Goal: Task Accomplishment & Management: Manage account settings

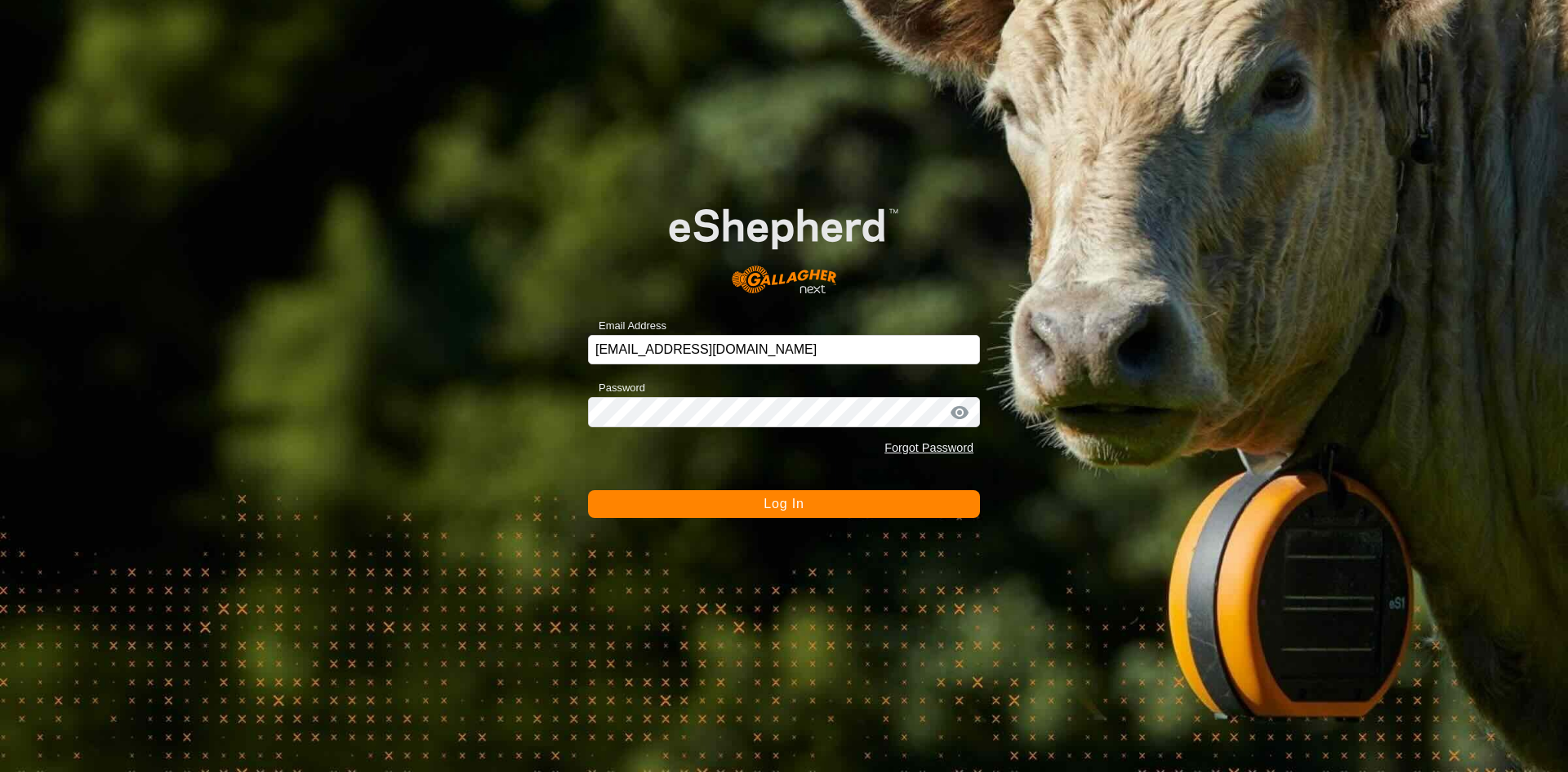
click at [880, 514] on button "Log In" at bounding box center [784, 504] width 392 height 28
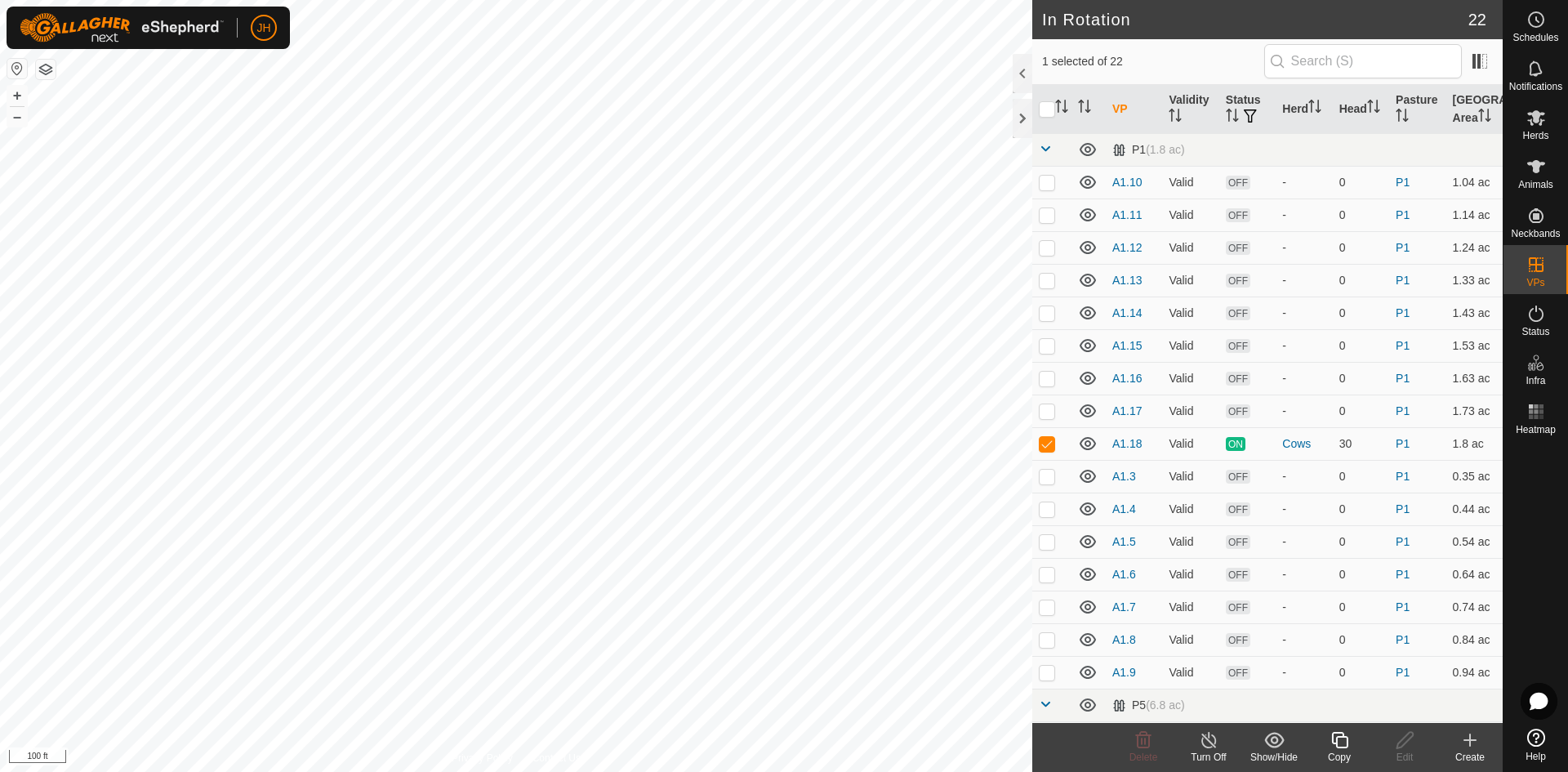
click at [1471, 746] on icon at bounding box center [1470, 740] width 20 height 20
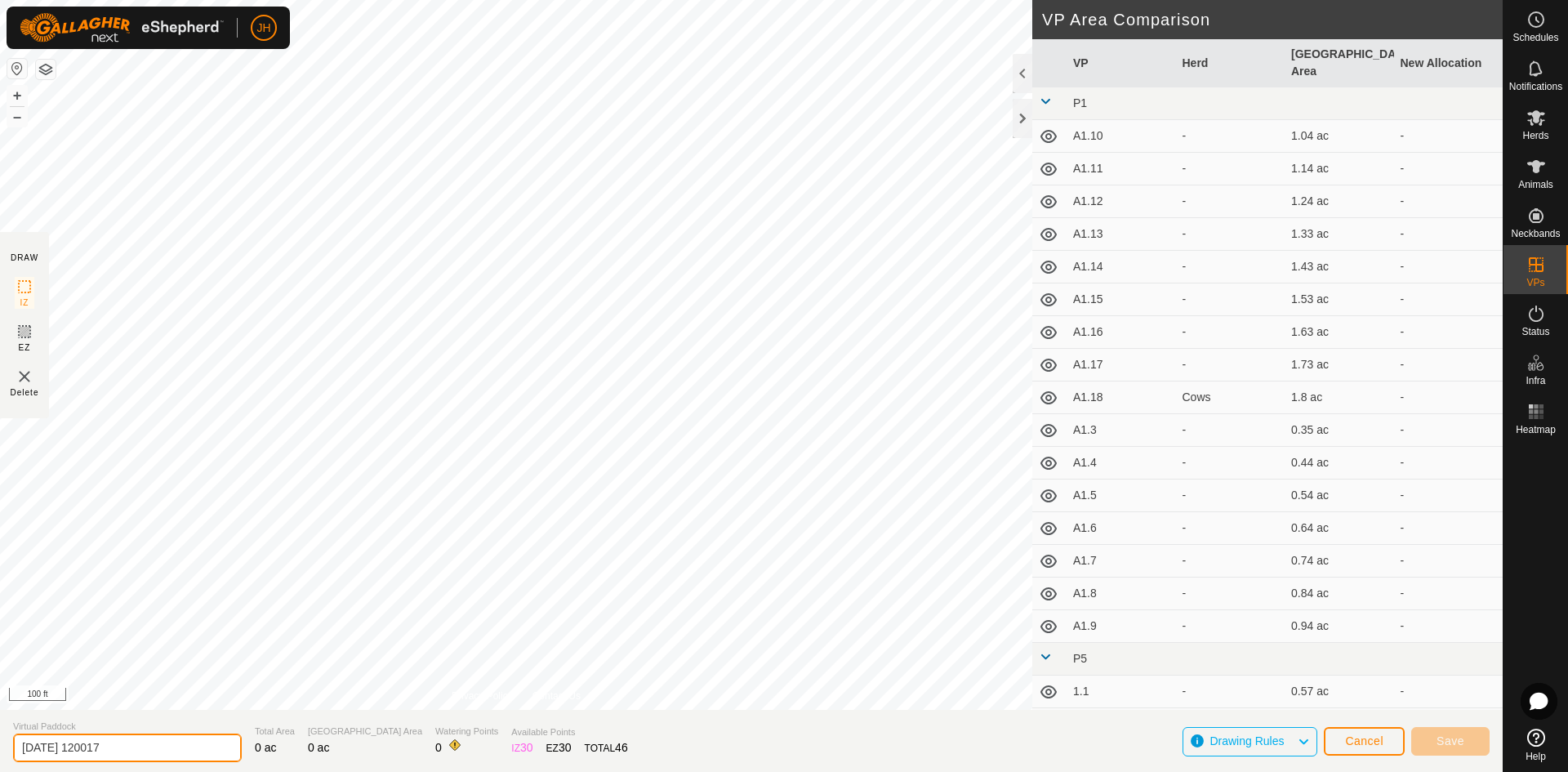
drag, startPoint x: 134, startPoint y: 752, endPoint x: 0, endPoint y: 761, distance: 134.3
click at [0, 758] on section "Virtual Paddock [DATE] 120017 Total Area 0 ac Grazing Area 0 ac Watering Points…" at bounding box center [751, 741] width 1503 height 62
type input "6.1"
click at [1347, 744] on span "Cancel" at bounding box center [1364, 741] width 38 height 13
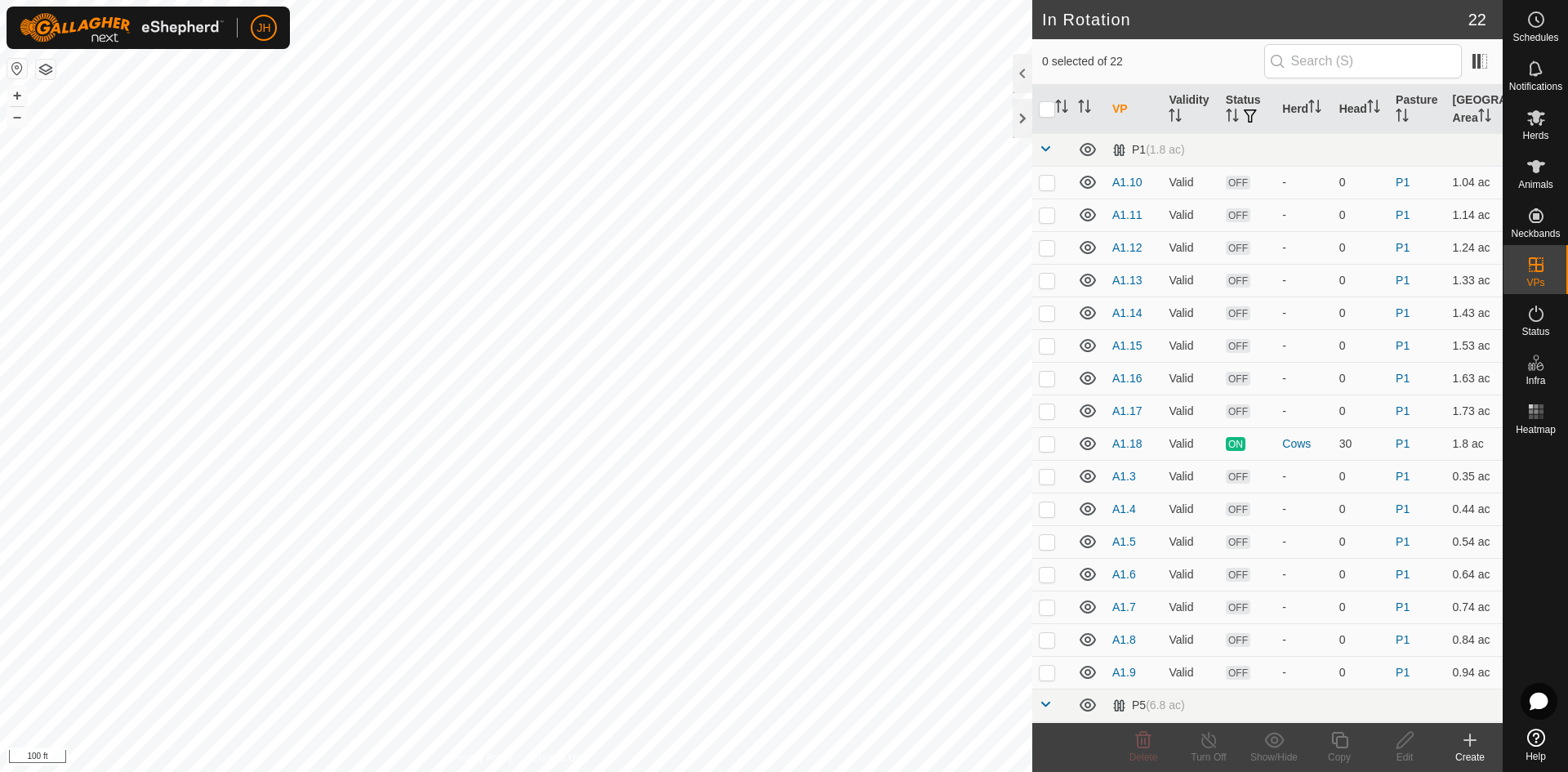
click at [1469, 747] on icon at bounding box center [1470, 740] width 20 height 20
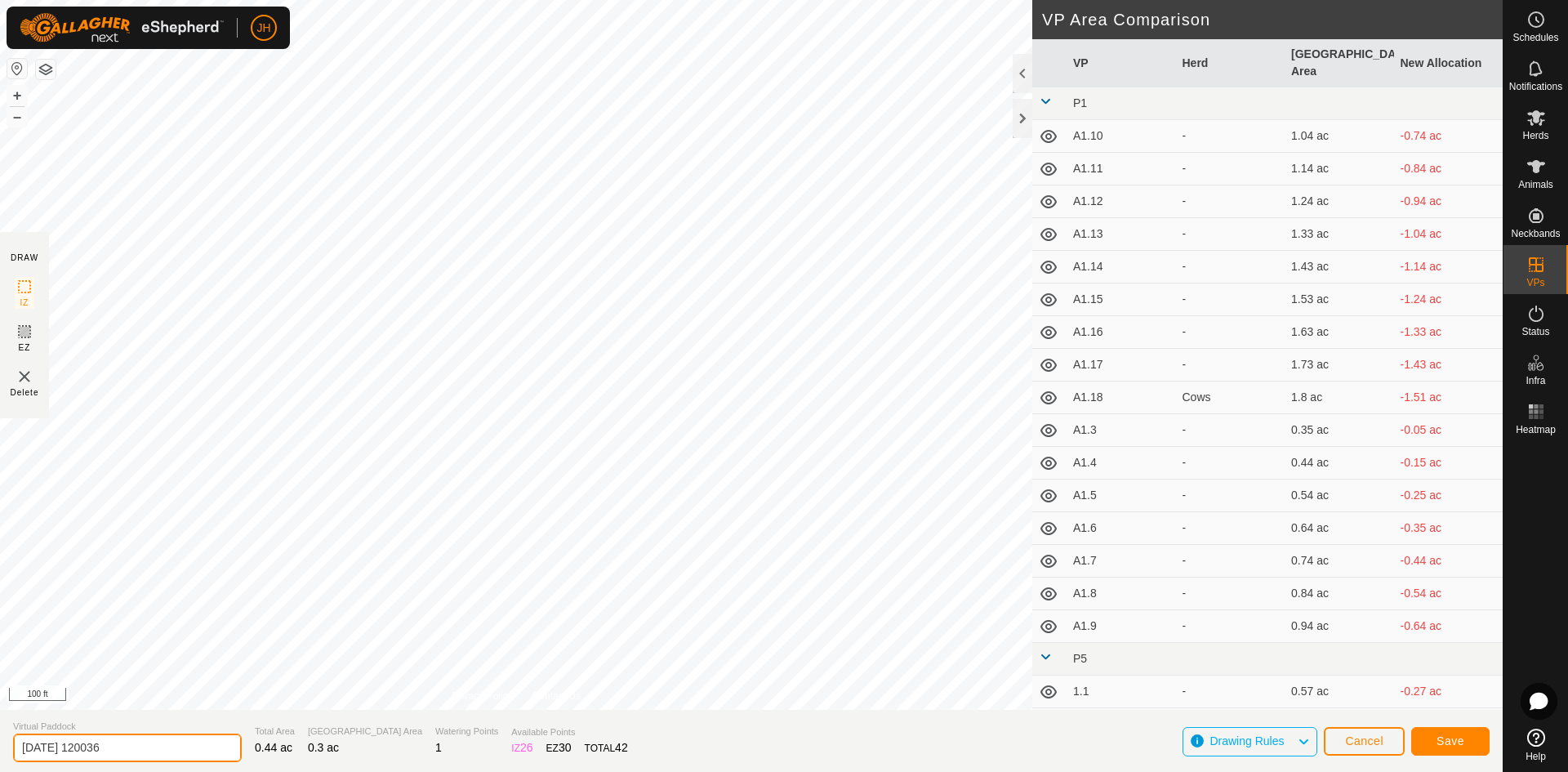
drag, startPoint x: 155, startPoint y: 741, endPoint x: 3, endPoint y: 758, distance: 152.9
click at [0, 764] on section "Virtual Paddock [DATE] 120036 Total Area 0.44 ac Grazing Area 0.3 ac Watering P…" at bounding box center [751, 741] width 1503 height 62
type input "6.1"
click at [1446, 743] on span "Save" at bounding box center [1451, 741] width 28 height 13
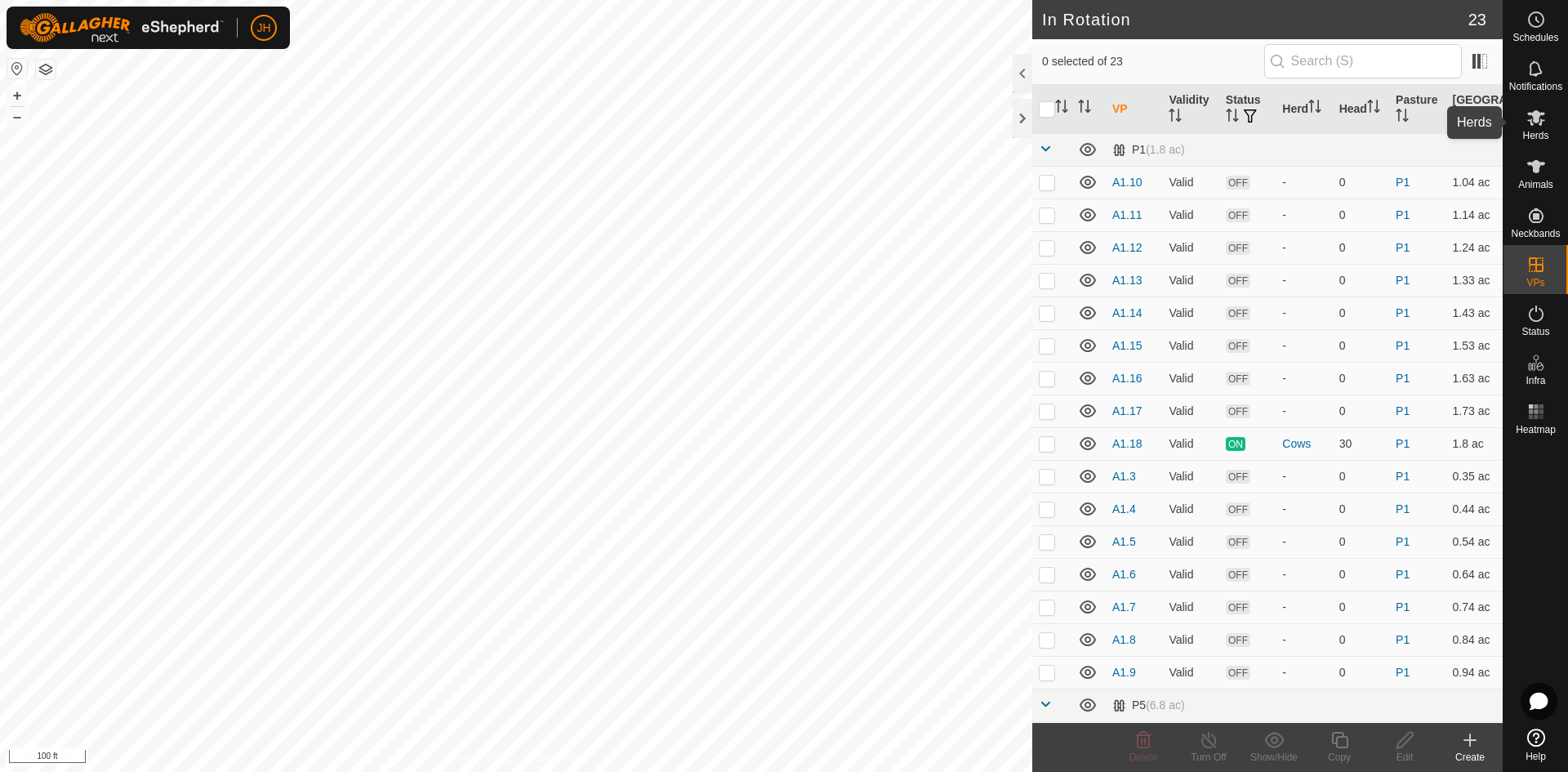
click at [1535, 133] on span "Herds" at bounding box center [1536, 136] width 26 height 10
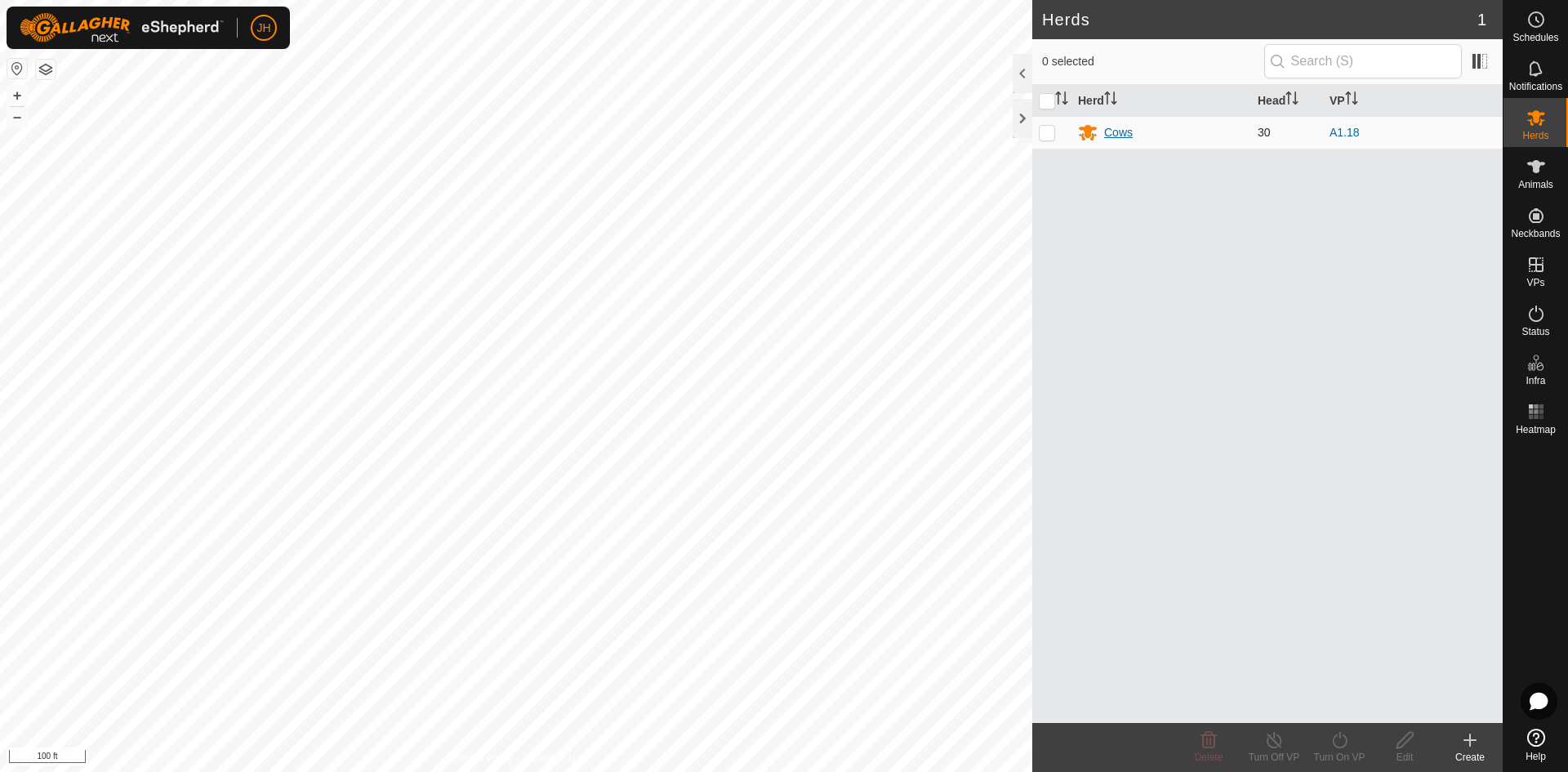
click at [1123, 135] on div "Cows" at bounding box center [1118, 133] width 29 height 17
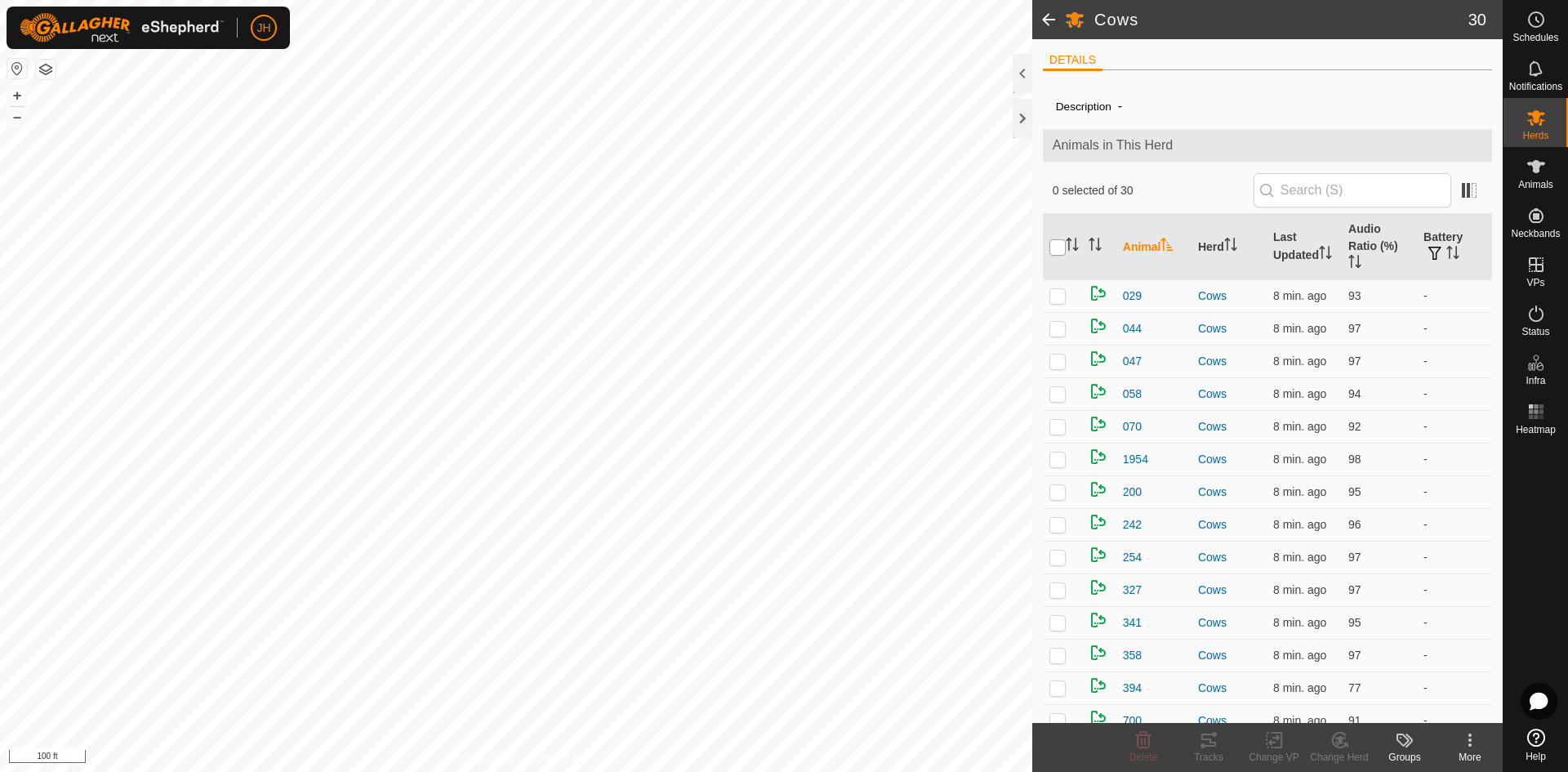
click at [1059, 241] on input "checkbox" at bounding box center [1057, 247] width 16 height 16
checkbox input "true"
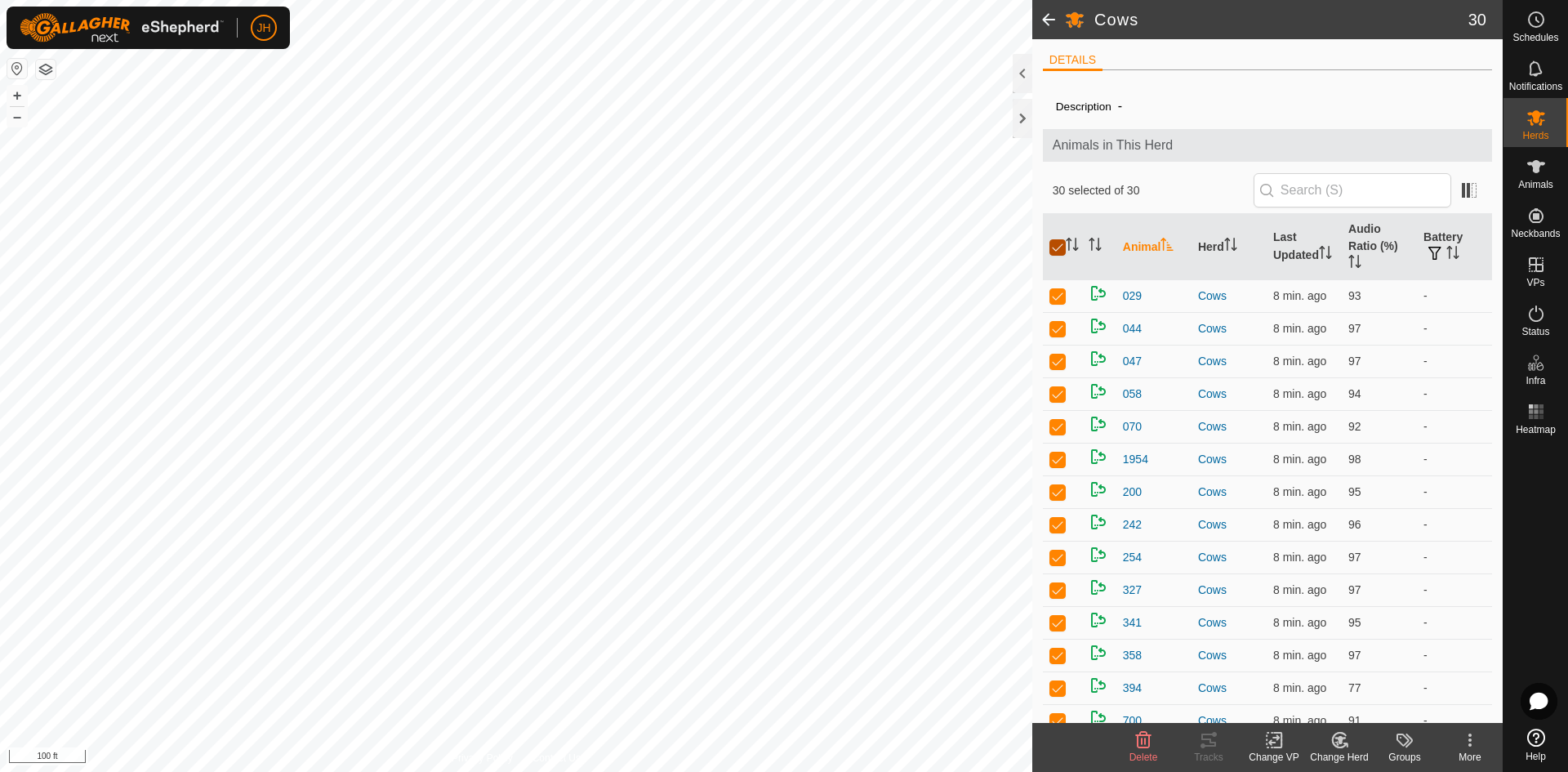
checkbox input "true"
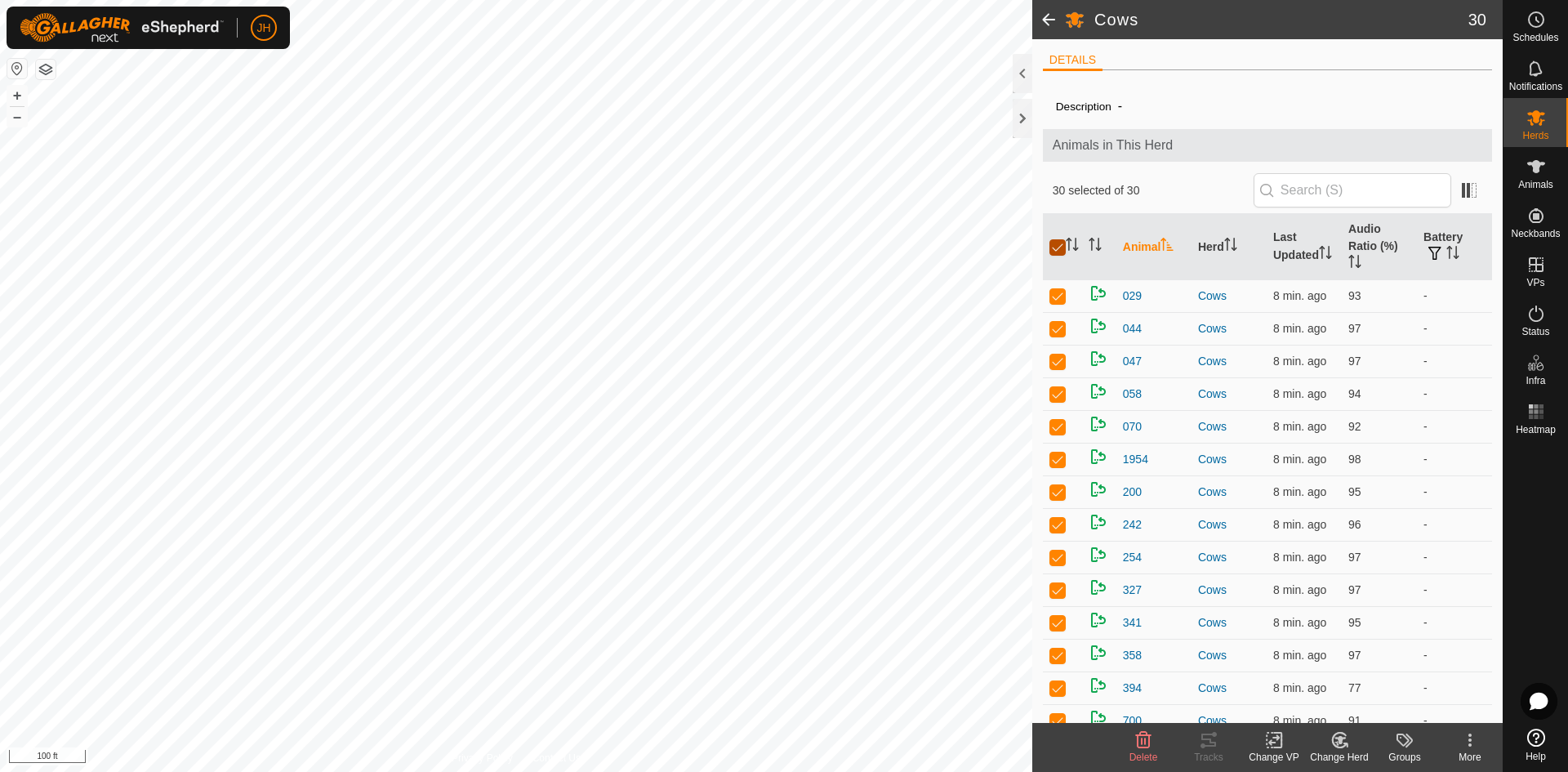
checkbox input "true"
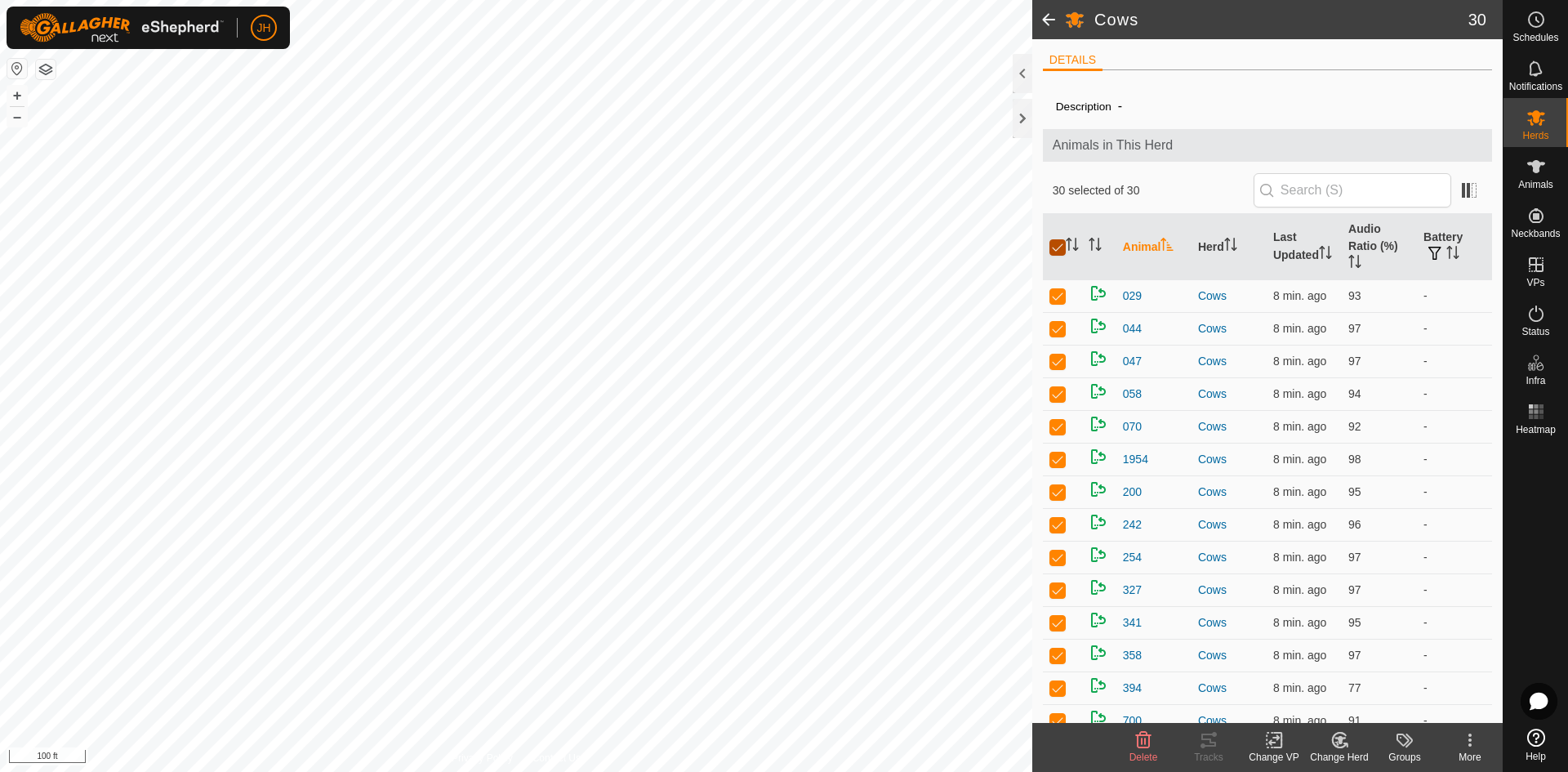
checkbox input "true"
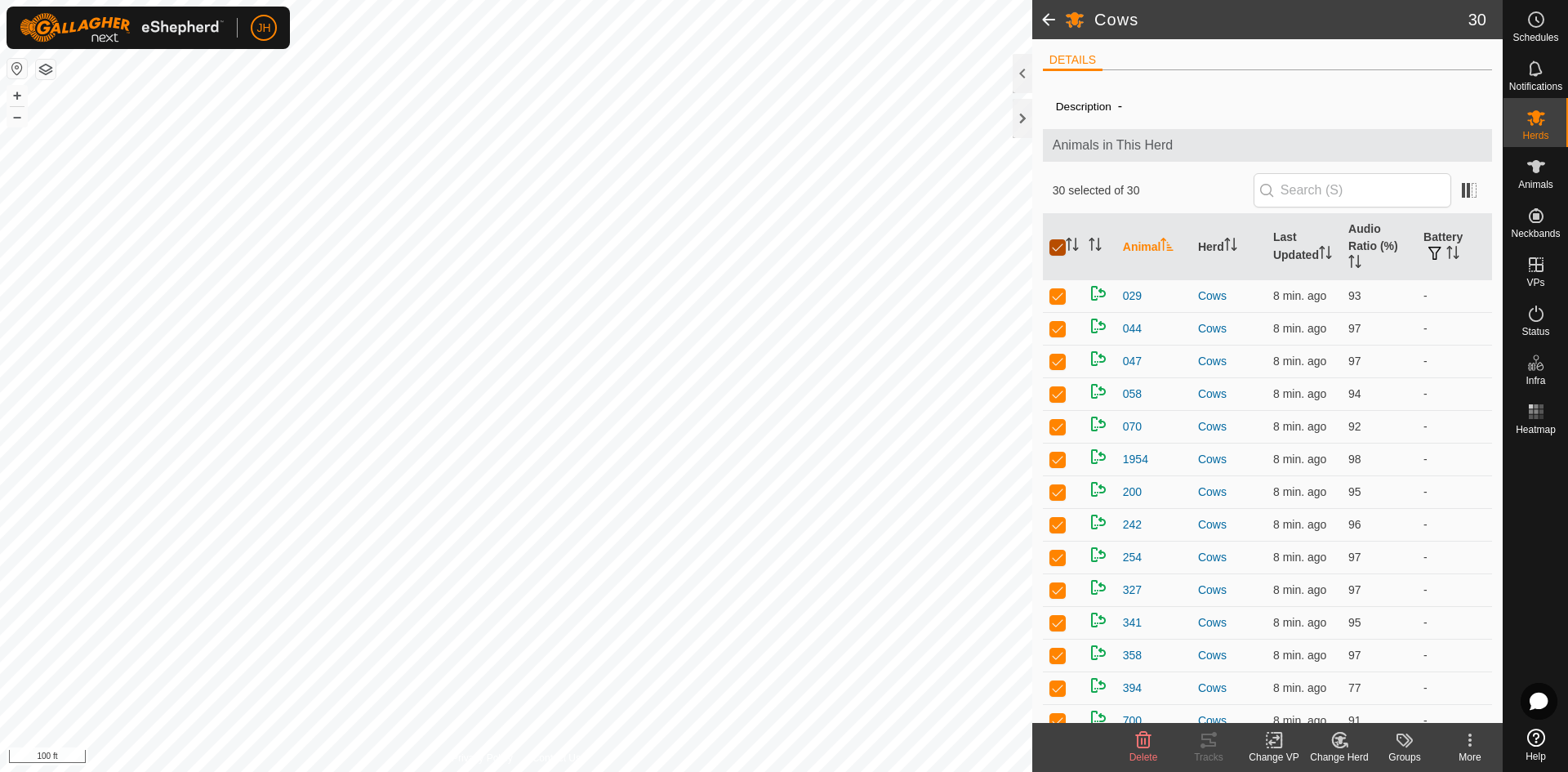
checkbox input "true"
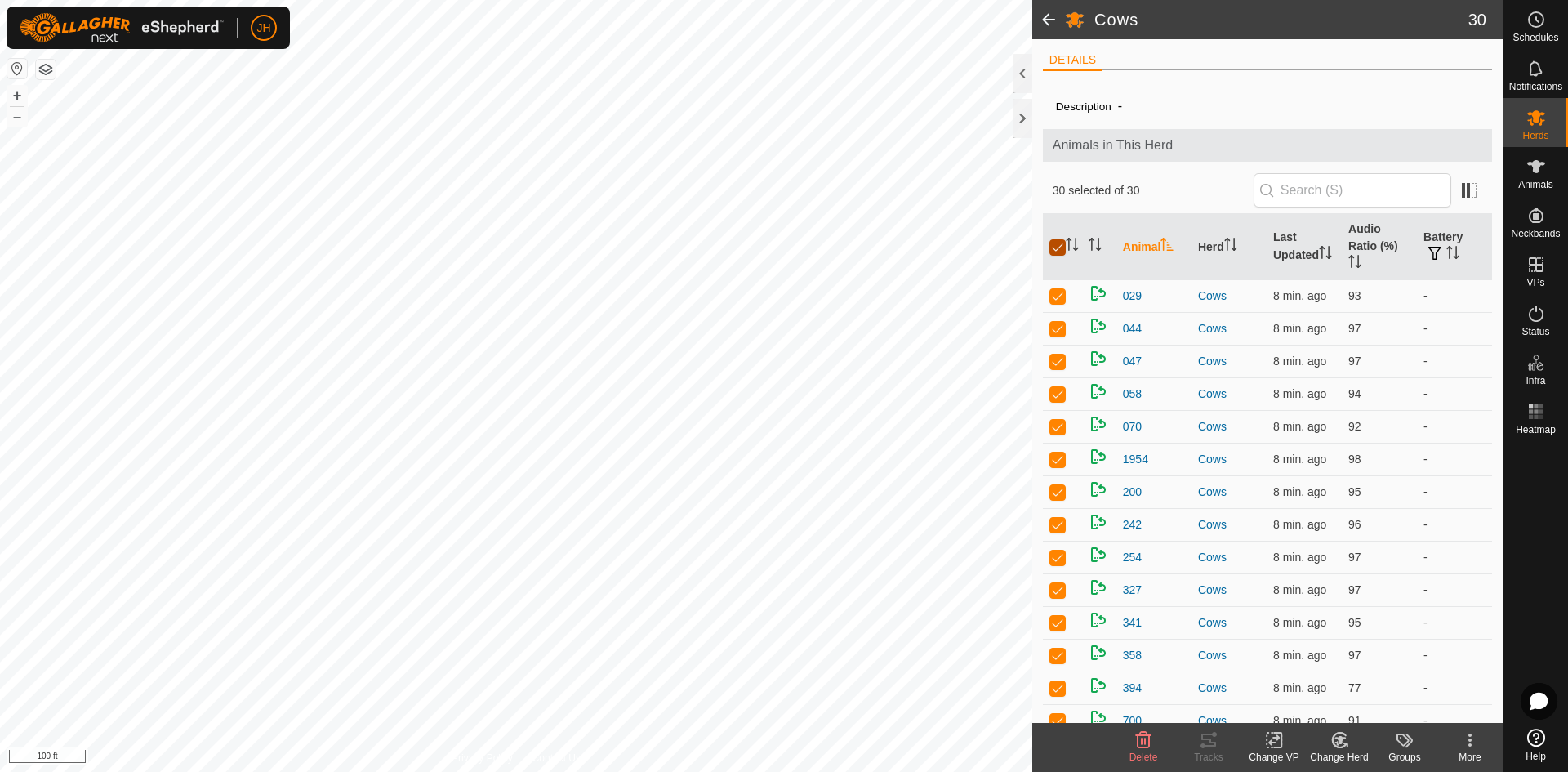
checkbox input "true"
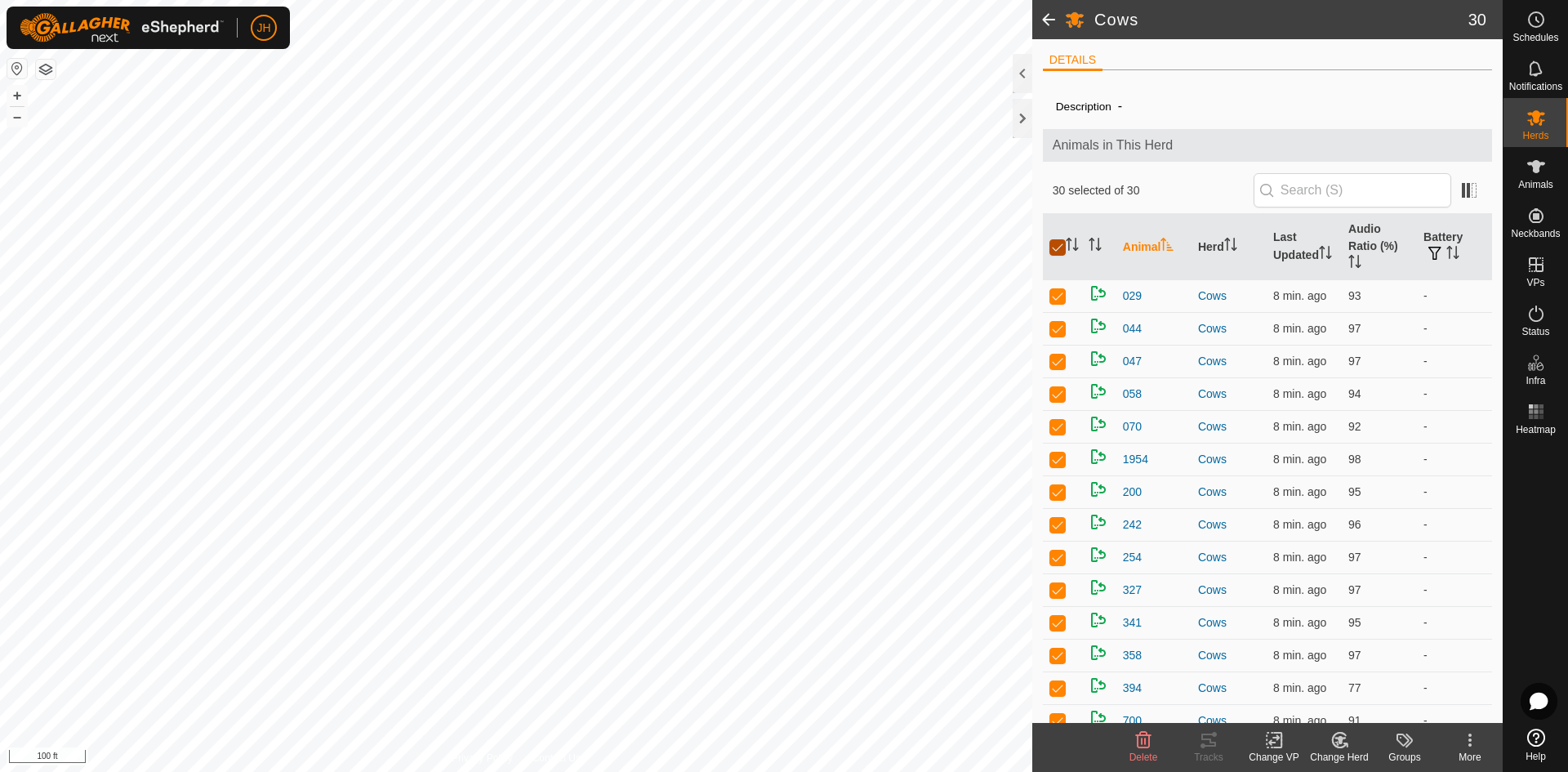
checkbox input "true"
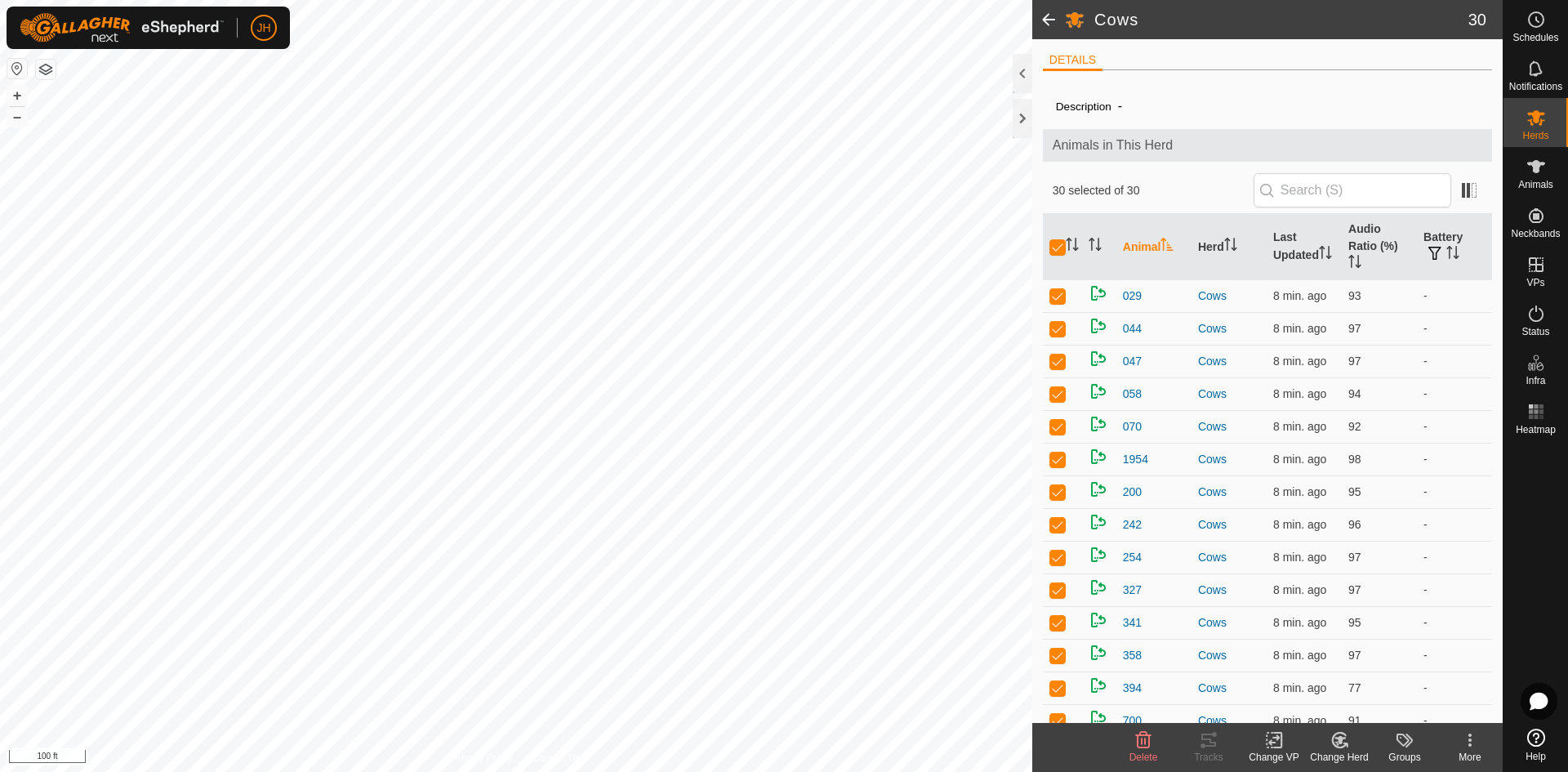
click at [1271, 746] on icon at bounding box center [1275, 740] width 20 height 20
click at [1324, 673] on link "Choose VP..." at bounding box center [1323, 670] width 161 height 32
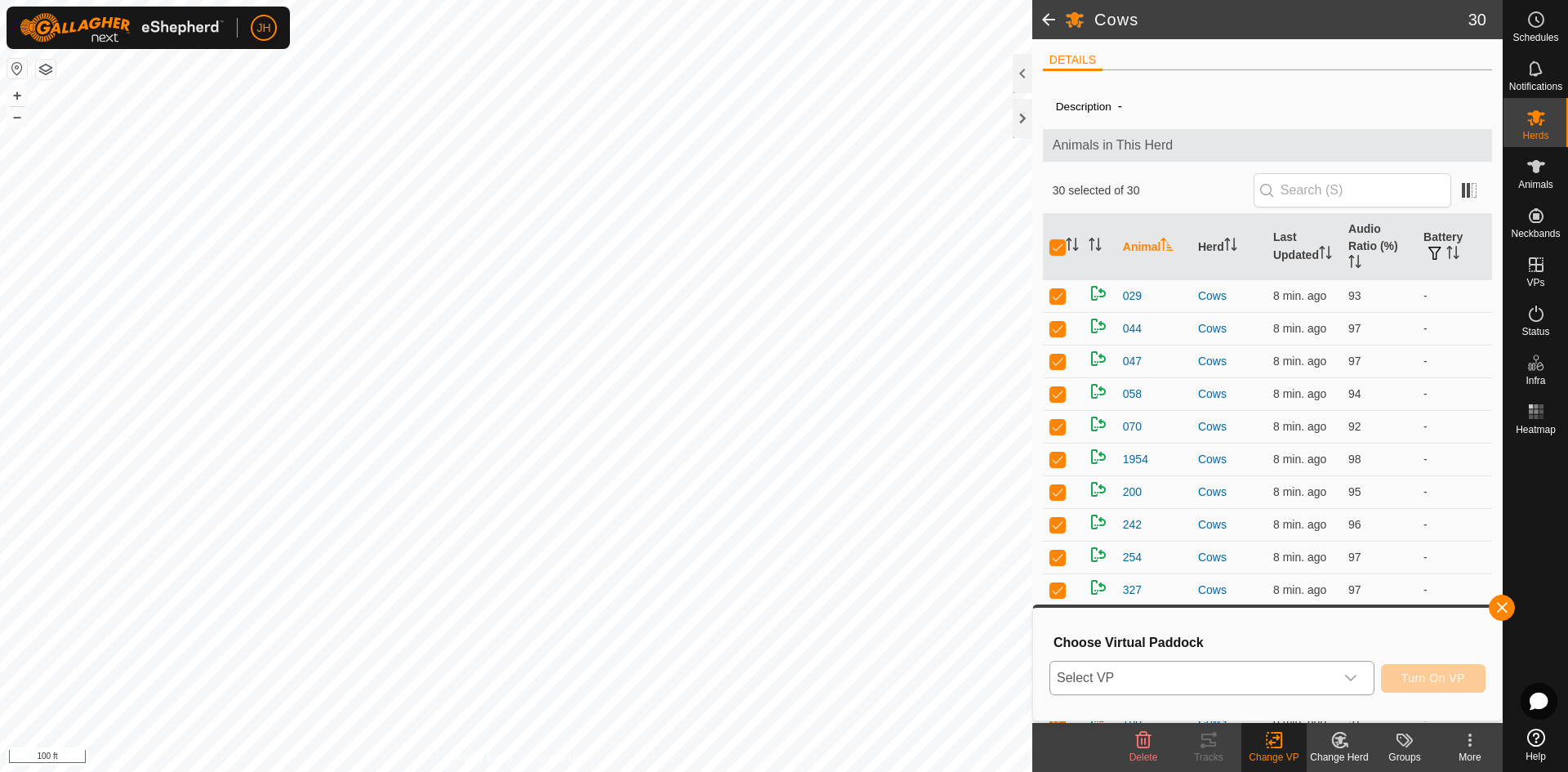
click at [1344, 674] on div "dropdown trigger" at bounding box center [1351, 678] width 32 height 32
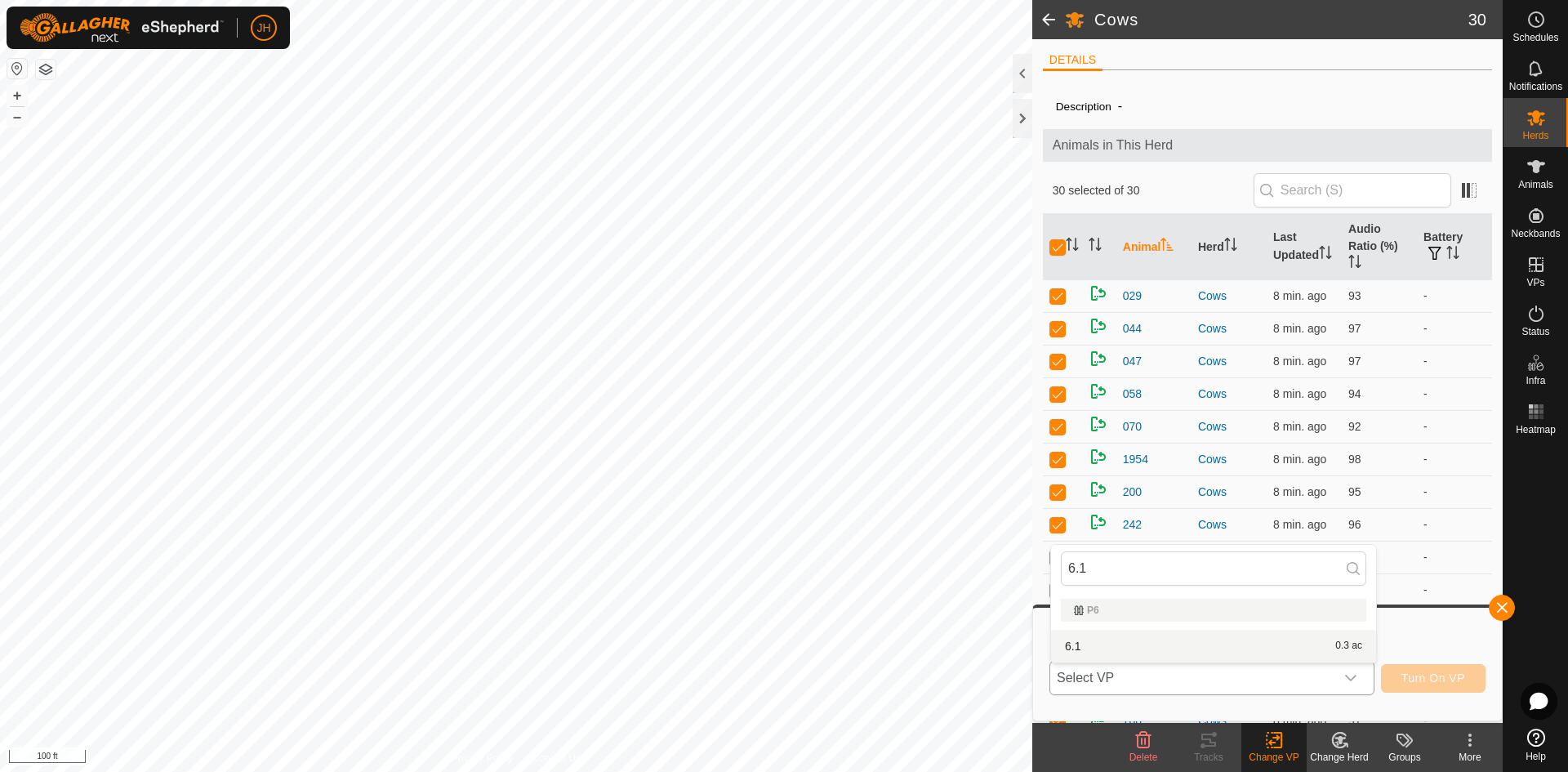
type input "6.1"
click at [1083, 644] on li "6.1 0.3 ac" at bounding box center [1214, 646] width 325 height 32
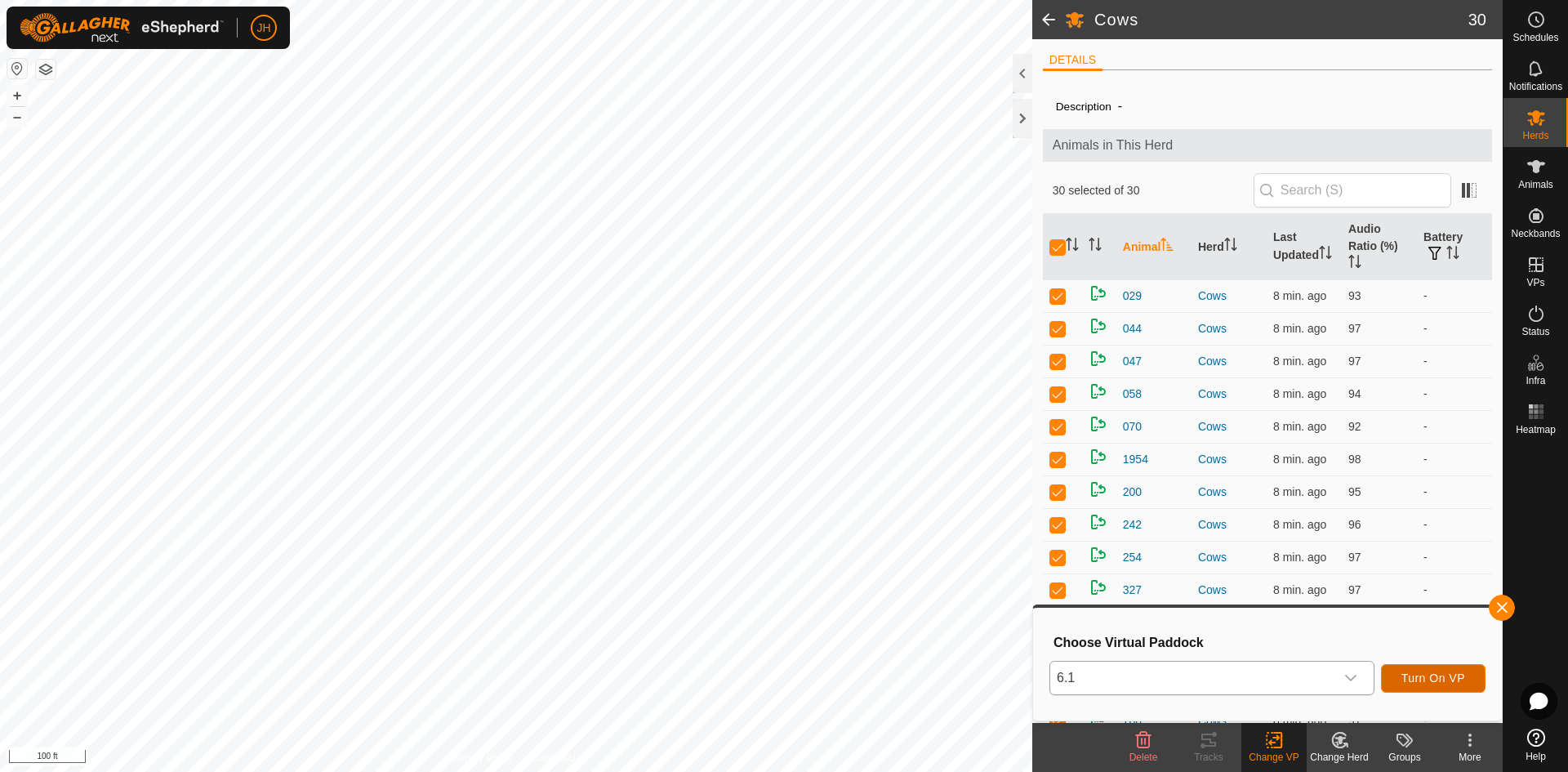
click at [1441, 678] on span "Turn On VP" at bounding box center [1433, 678] width 64 height 13
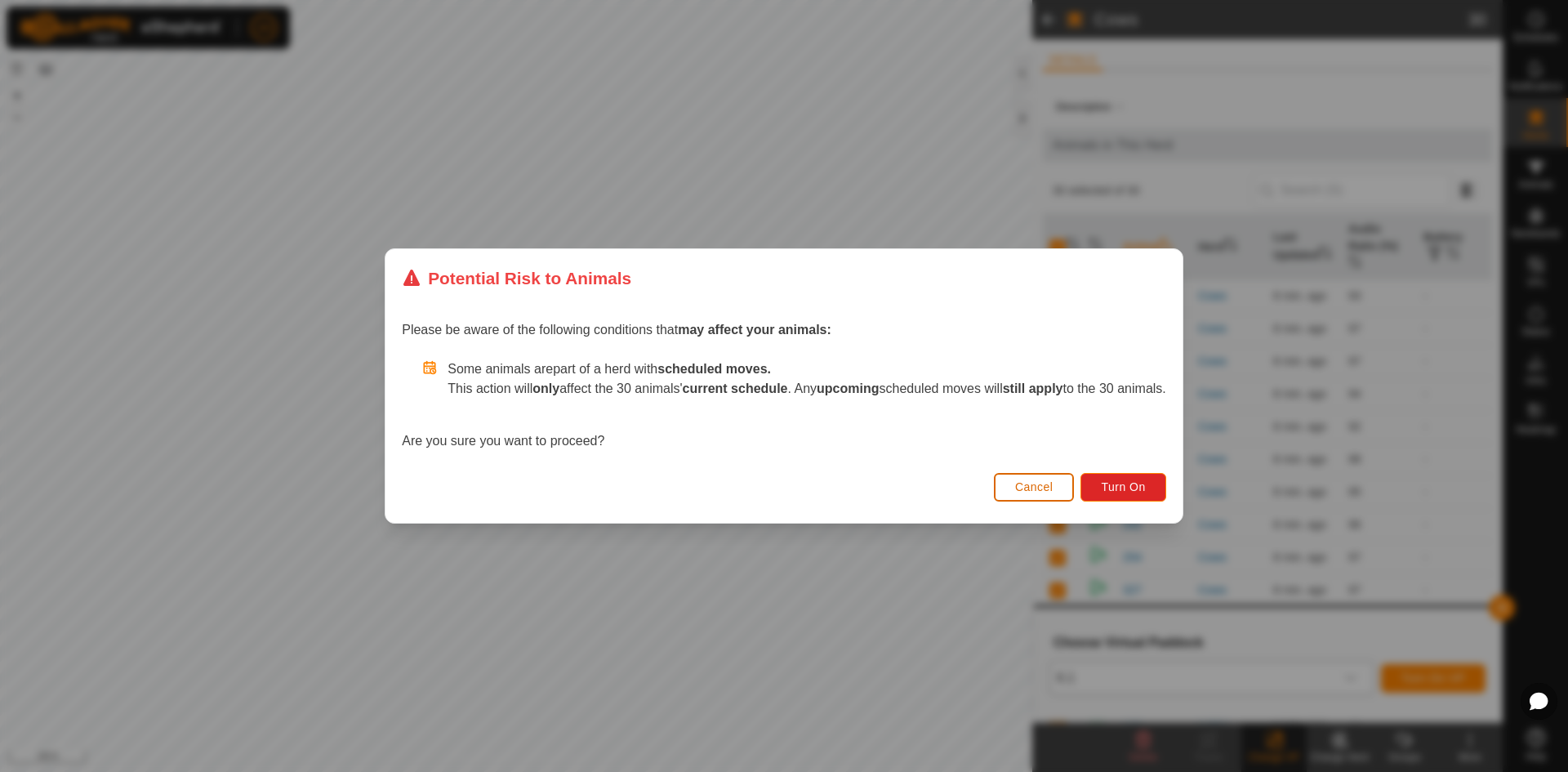
click at [1041, 491] on span "Cancel" at bounding box center [1034, 486] width 38 height 13
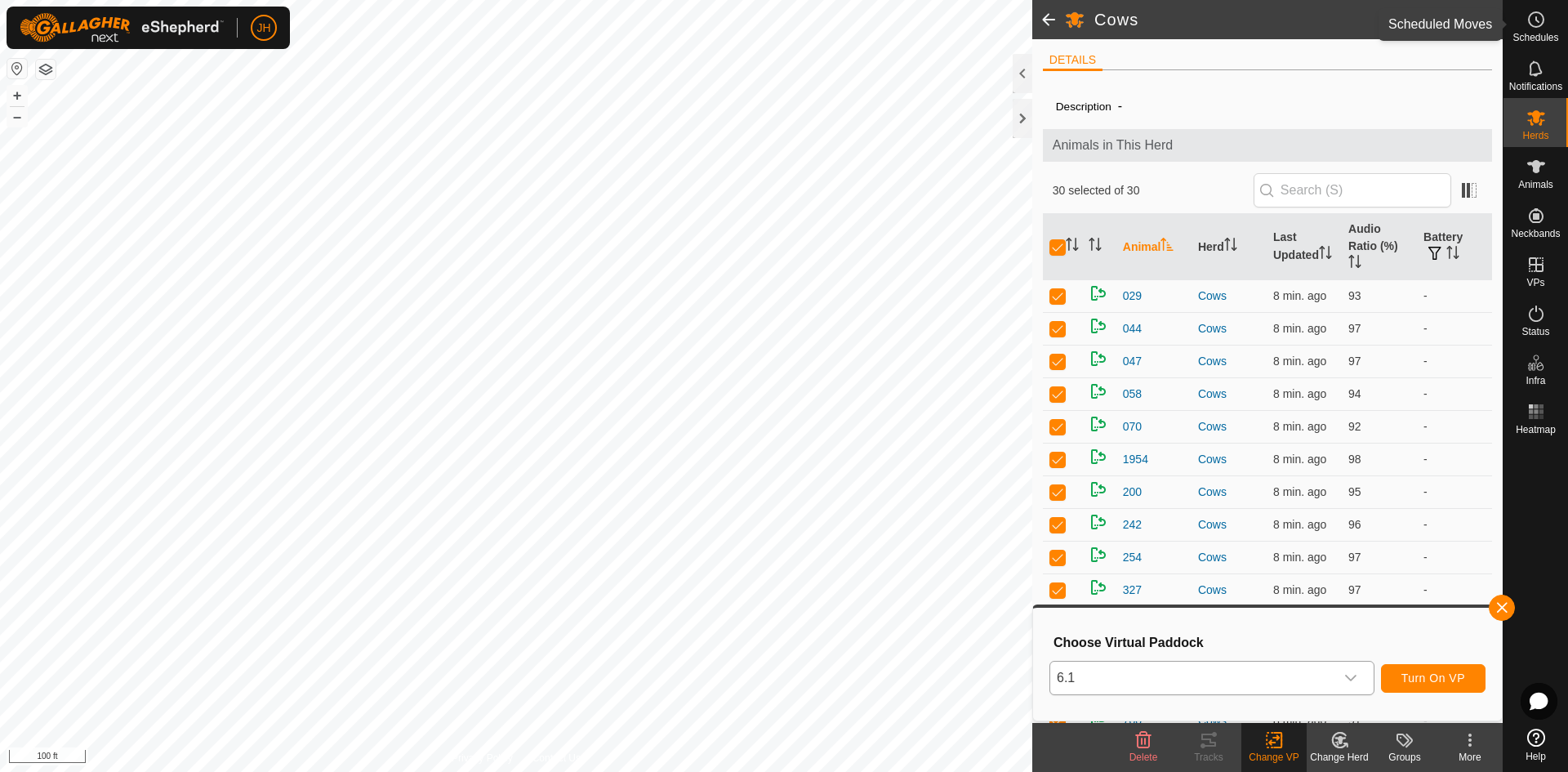
click at [1543, 28] on icon at bounding box center [1536, 20] width 20 height 20
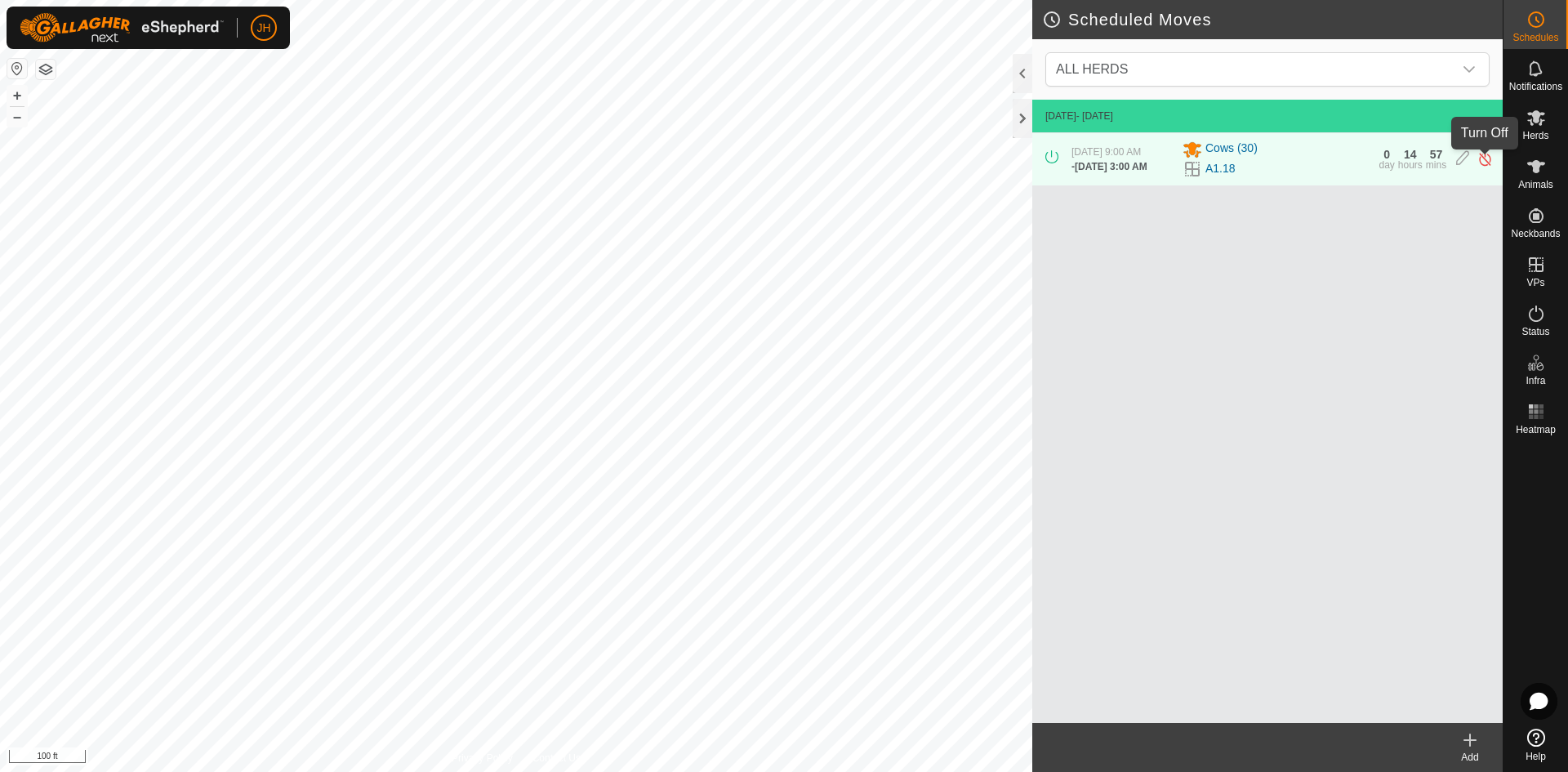
click at [1482, 162] on img at bounding box center [1486, 159] width 15 height 17
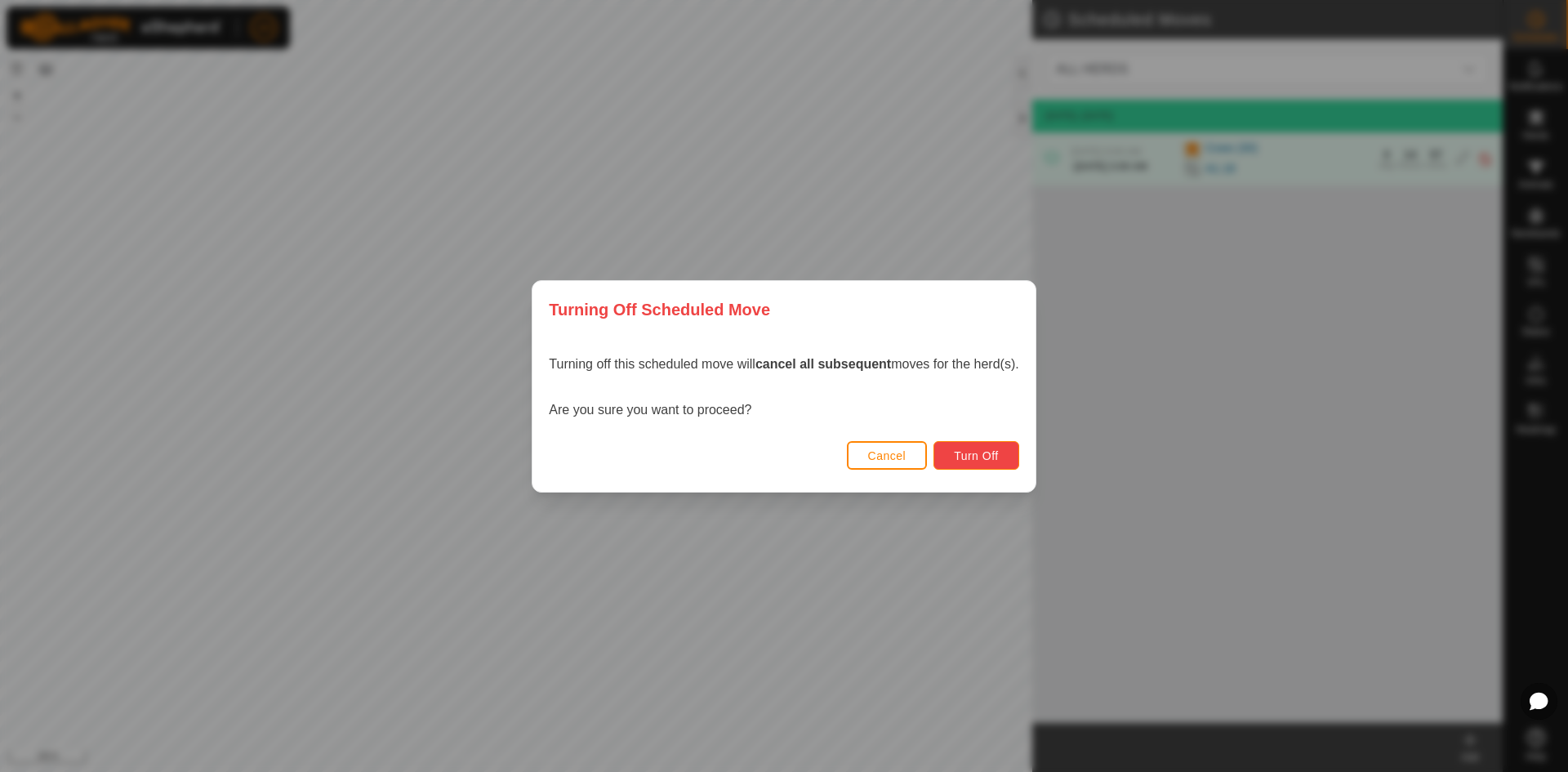
click at [962, 460] on span "Turn Off" at bounding box center [976, 456] width 45 height 13
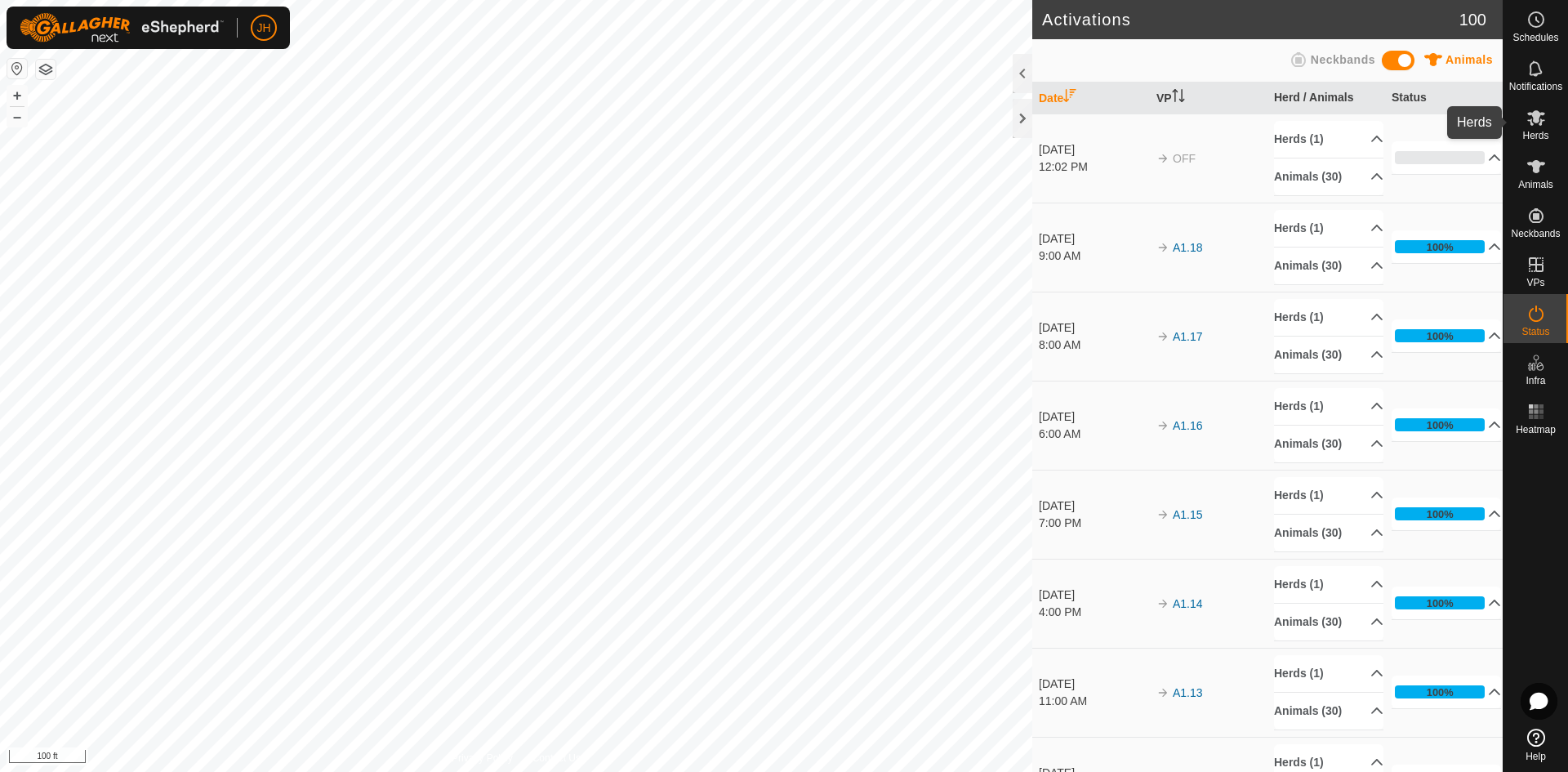
click at [1537, 128] on div "Herds" at bounding box center [1536, 122] width 65 height 49
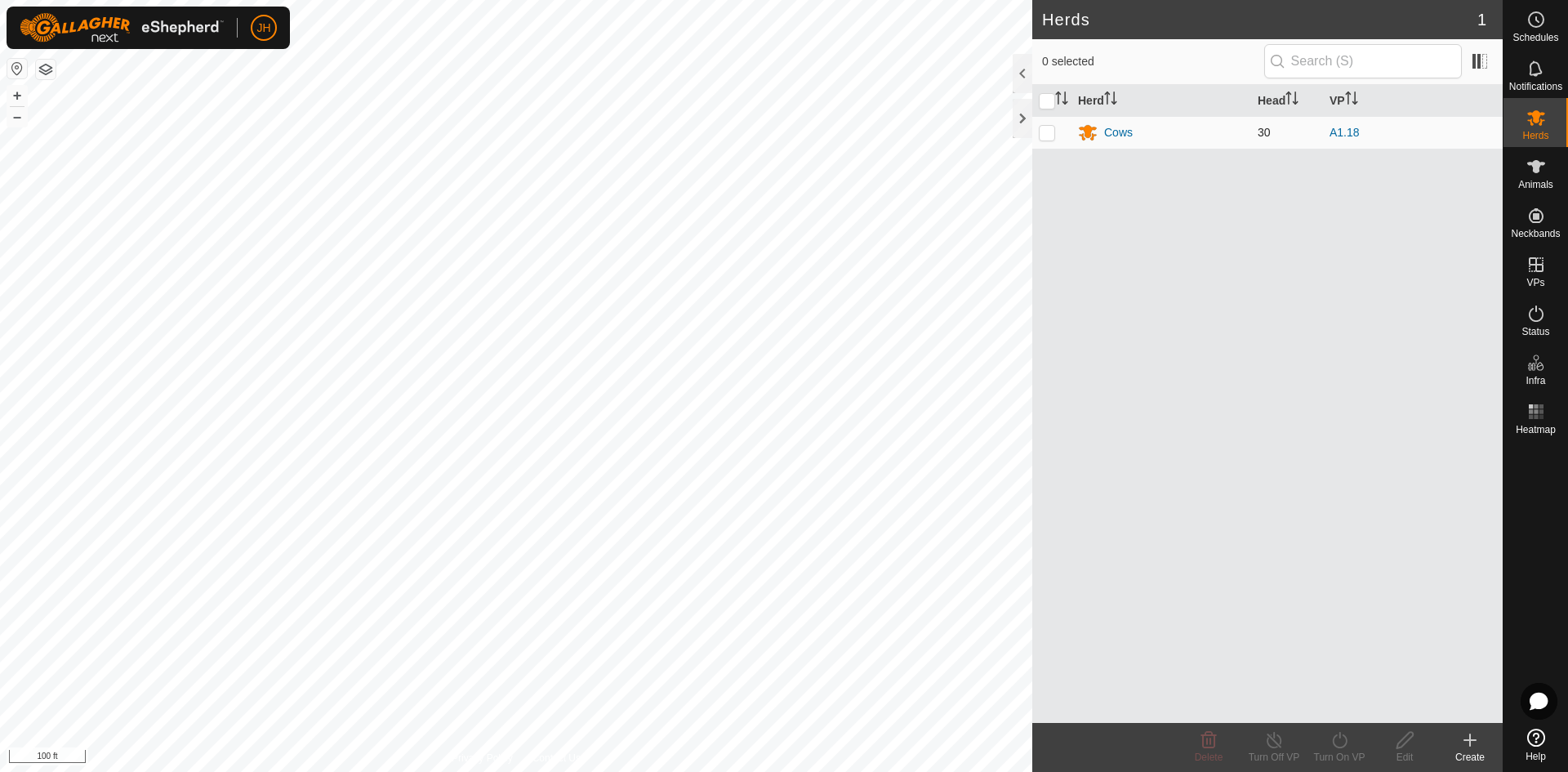
click at [1045, 139] on td at bounding box center [1052, 132] width 39 height 32
checkbox input "true"
click at [1333, 746] on icon at bounding box center [1340, 740] width 20 height 20
click at [1339, 708] on link "Now" at bounding box center [1389, 704] width 161 height 32
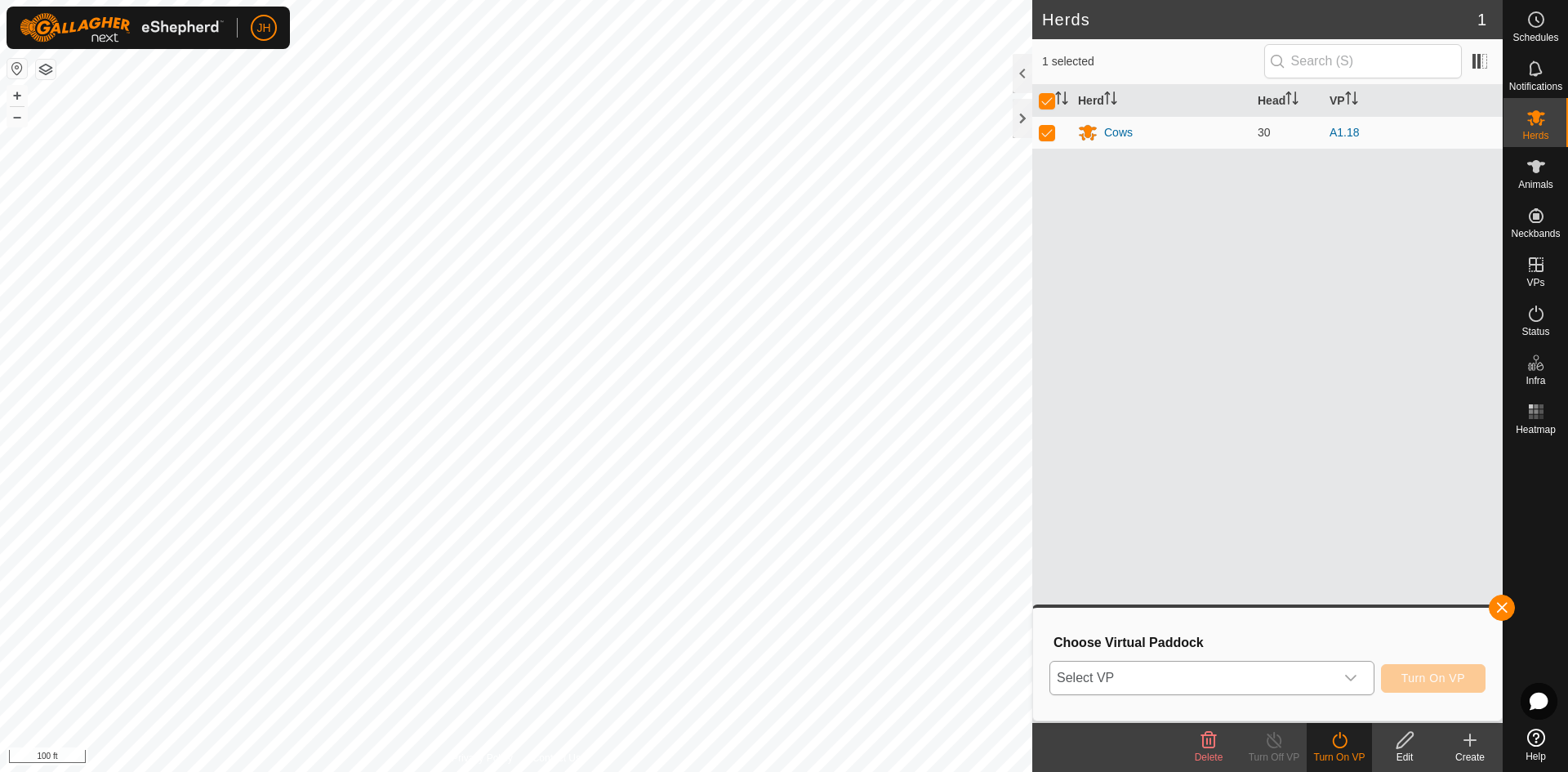
click at [1356, 677] on icon "dropdown trigger" at bounding box center [1350, 678] width 11 height 7
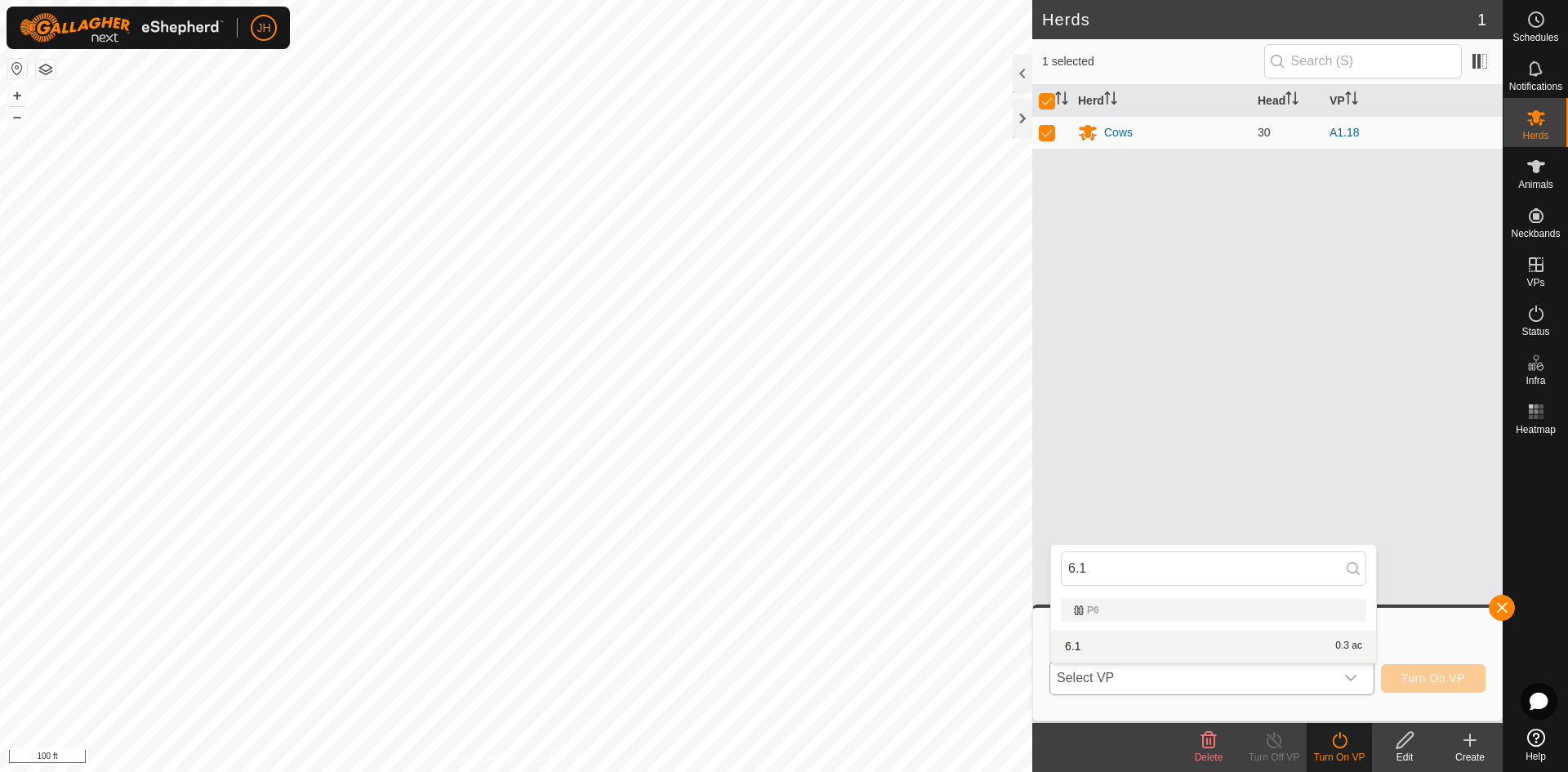
type input "6.1"
click at [1083, 648] on li "6.1 0.3 ac" at bounding box center [1214, 646] width 325 height 32
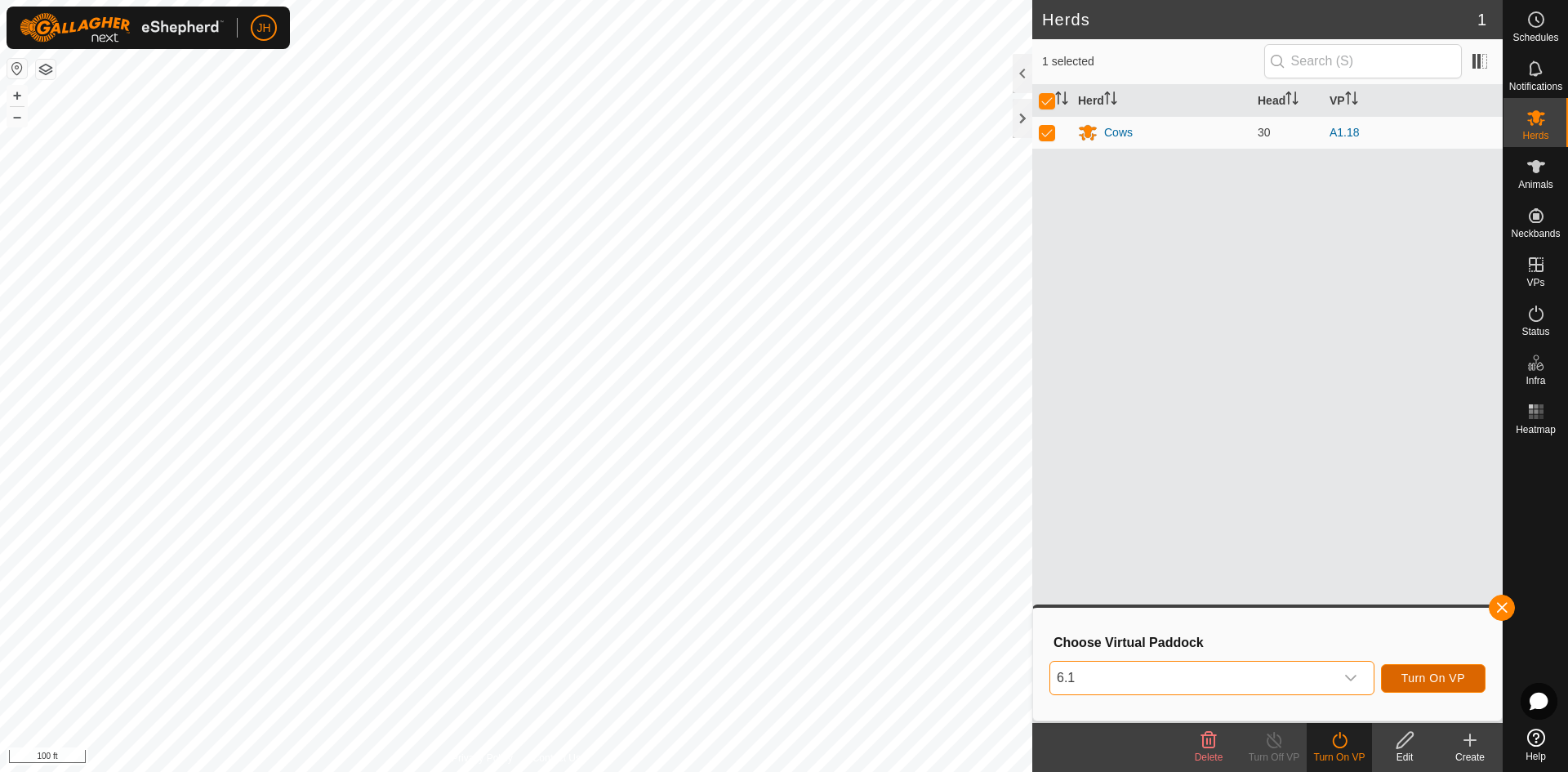
click at [1441, 680] on span "Turn On VP" at bounding box center [1433, 678] width 64 height 13
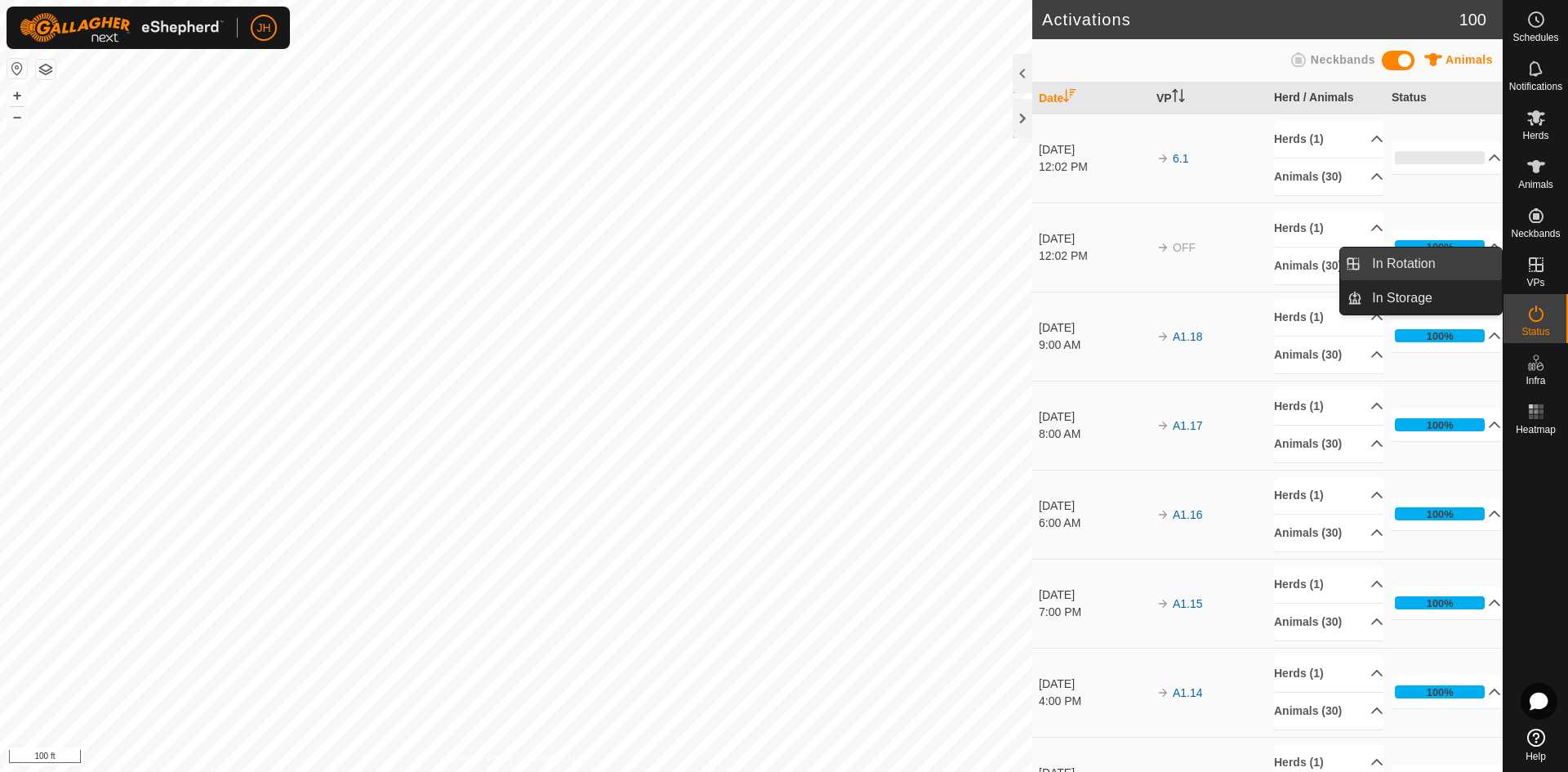
click at [1469, 269] on link "In Rotation" at bounding box center [1432, 264] width 139 height 32
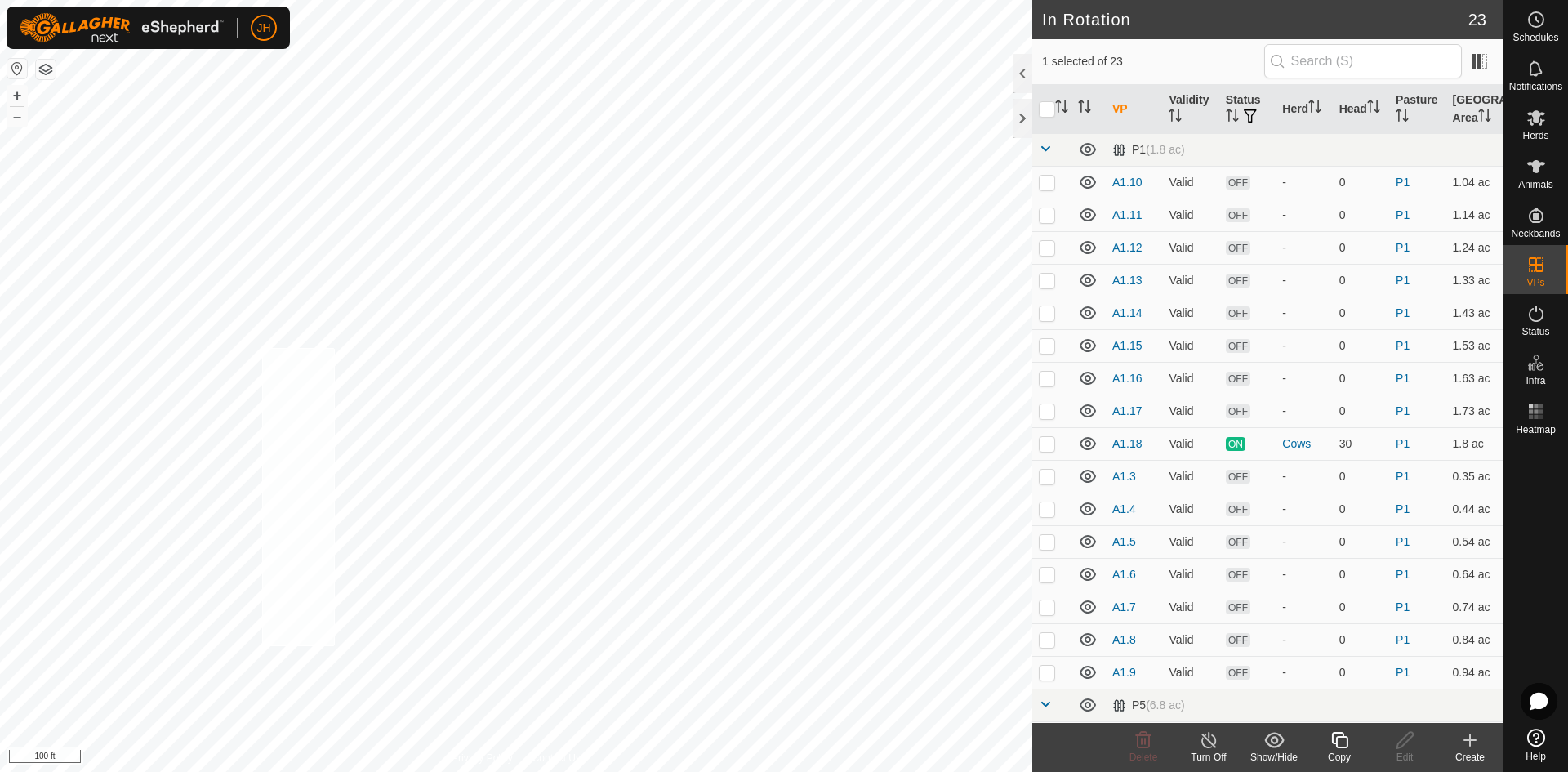
checkbox input "true"
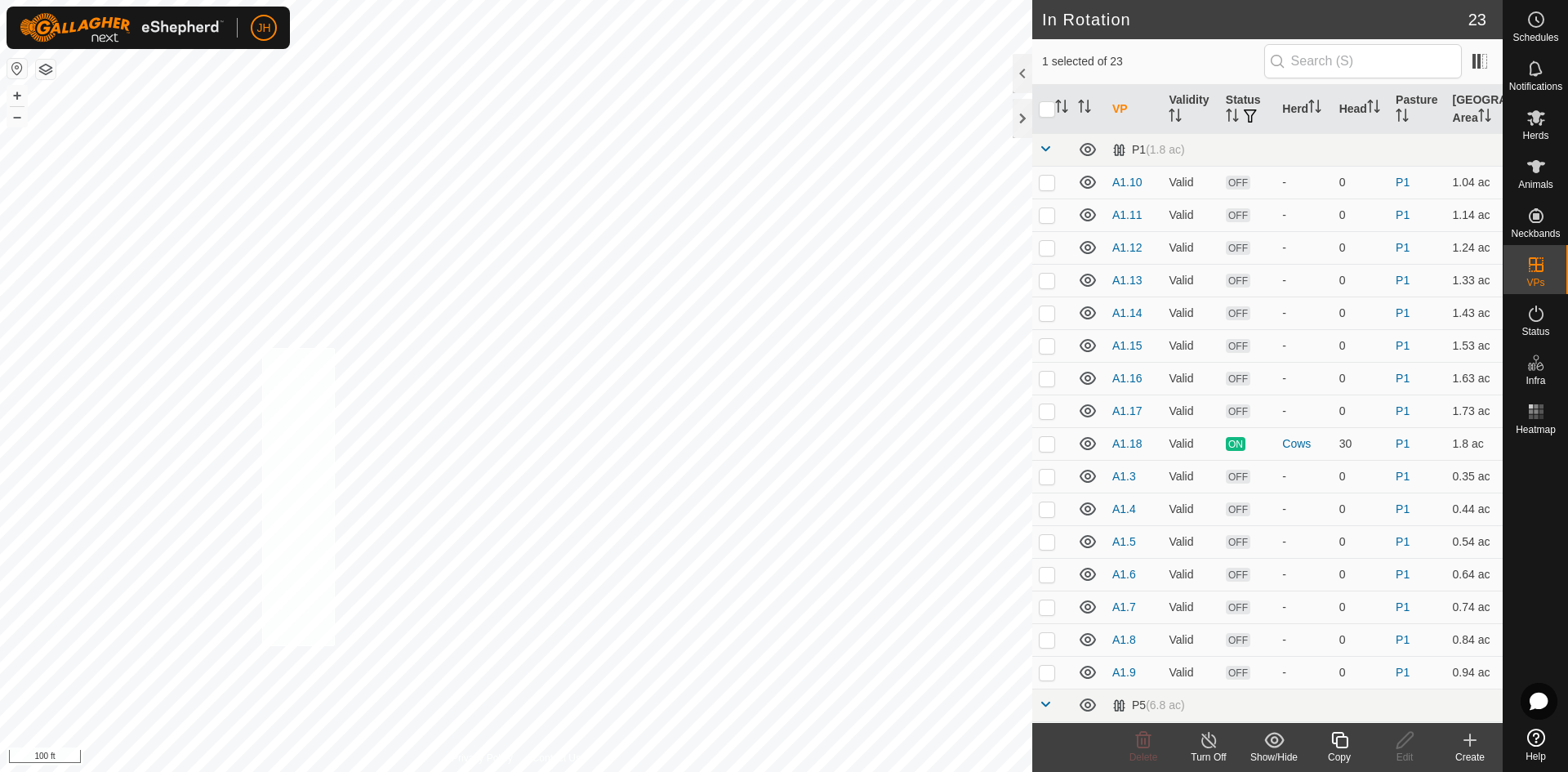
checkbox input "true"
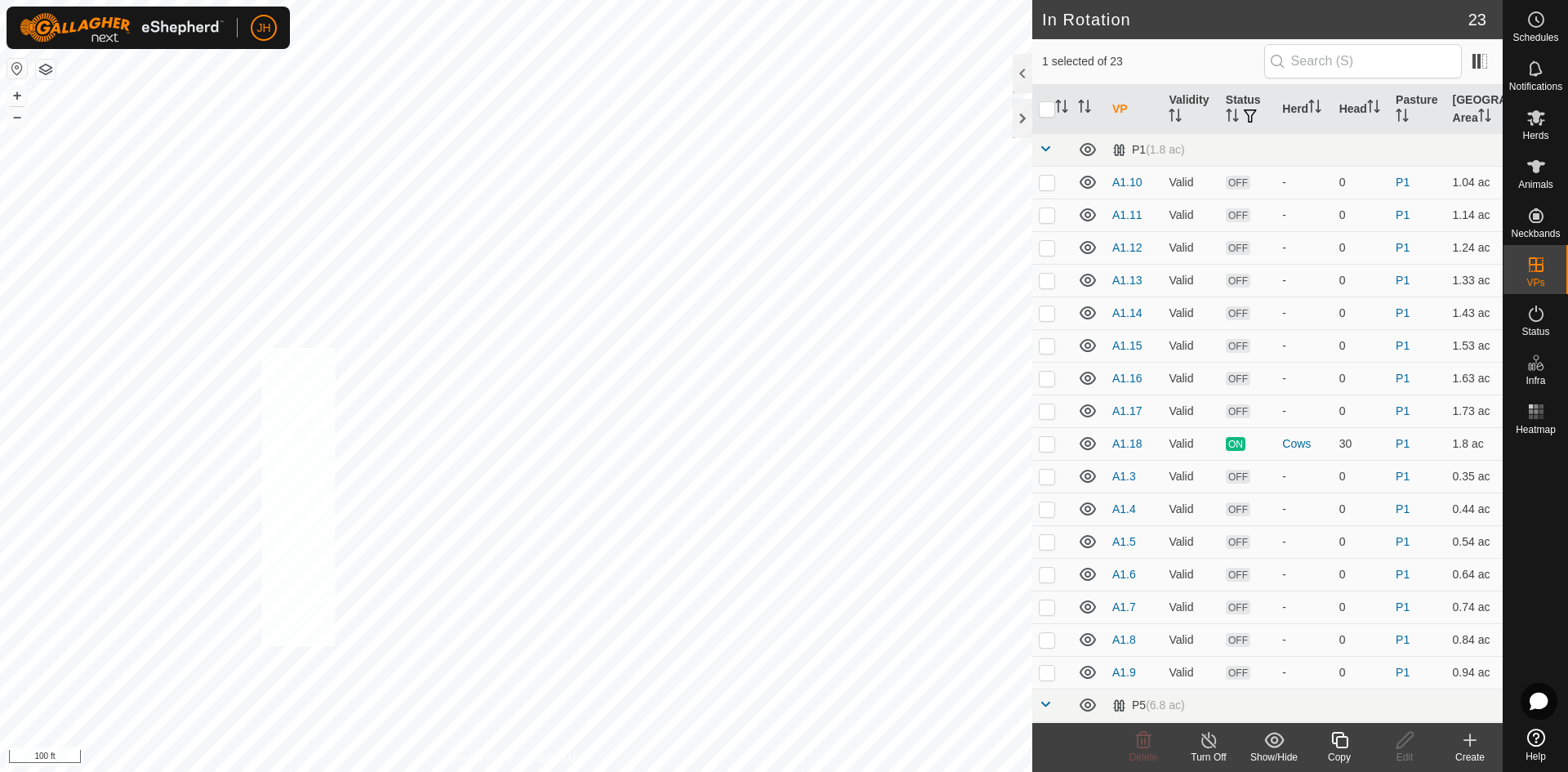
checkbox input "true"
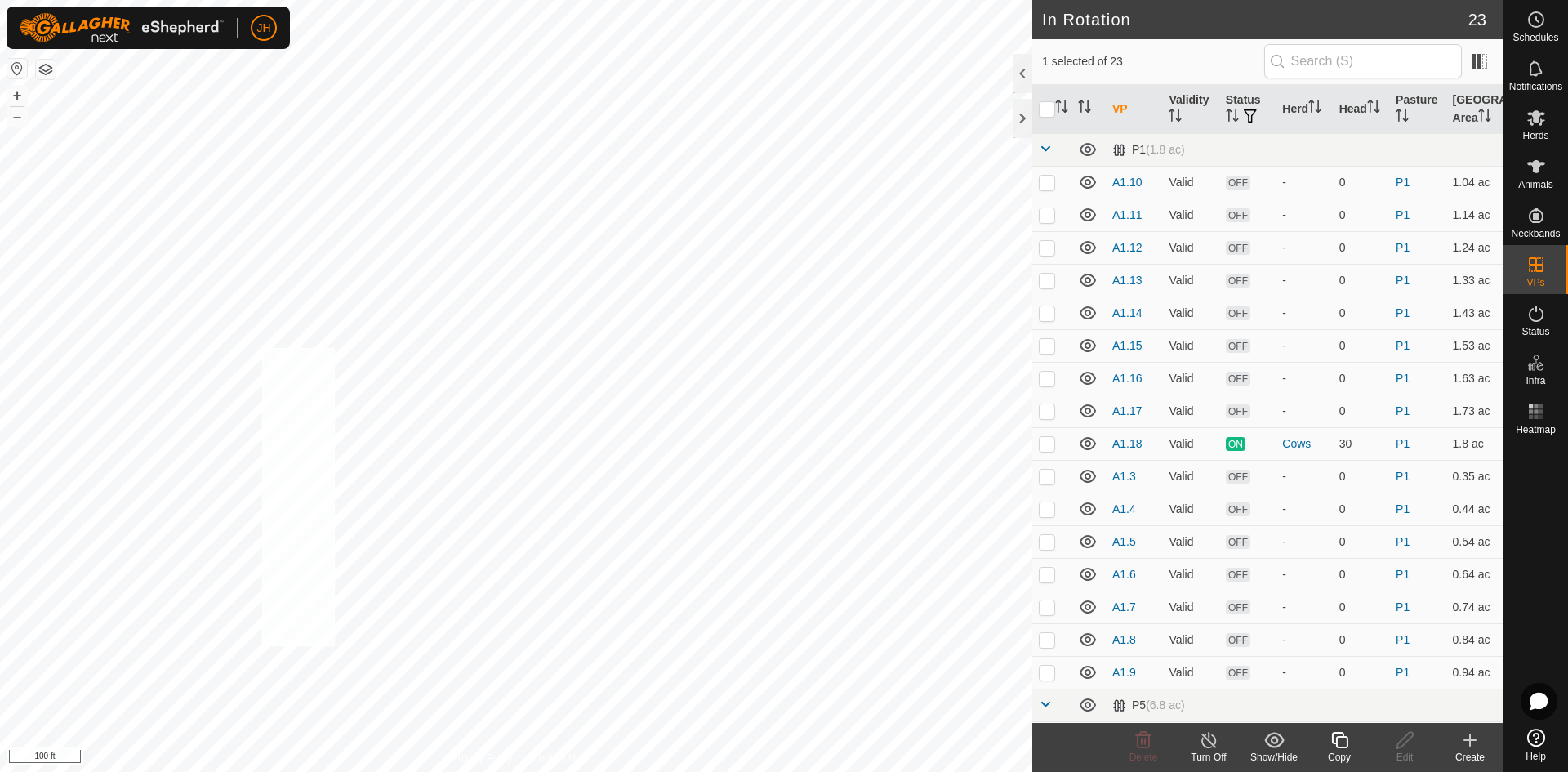
checkbox input "true"
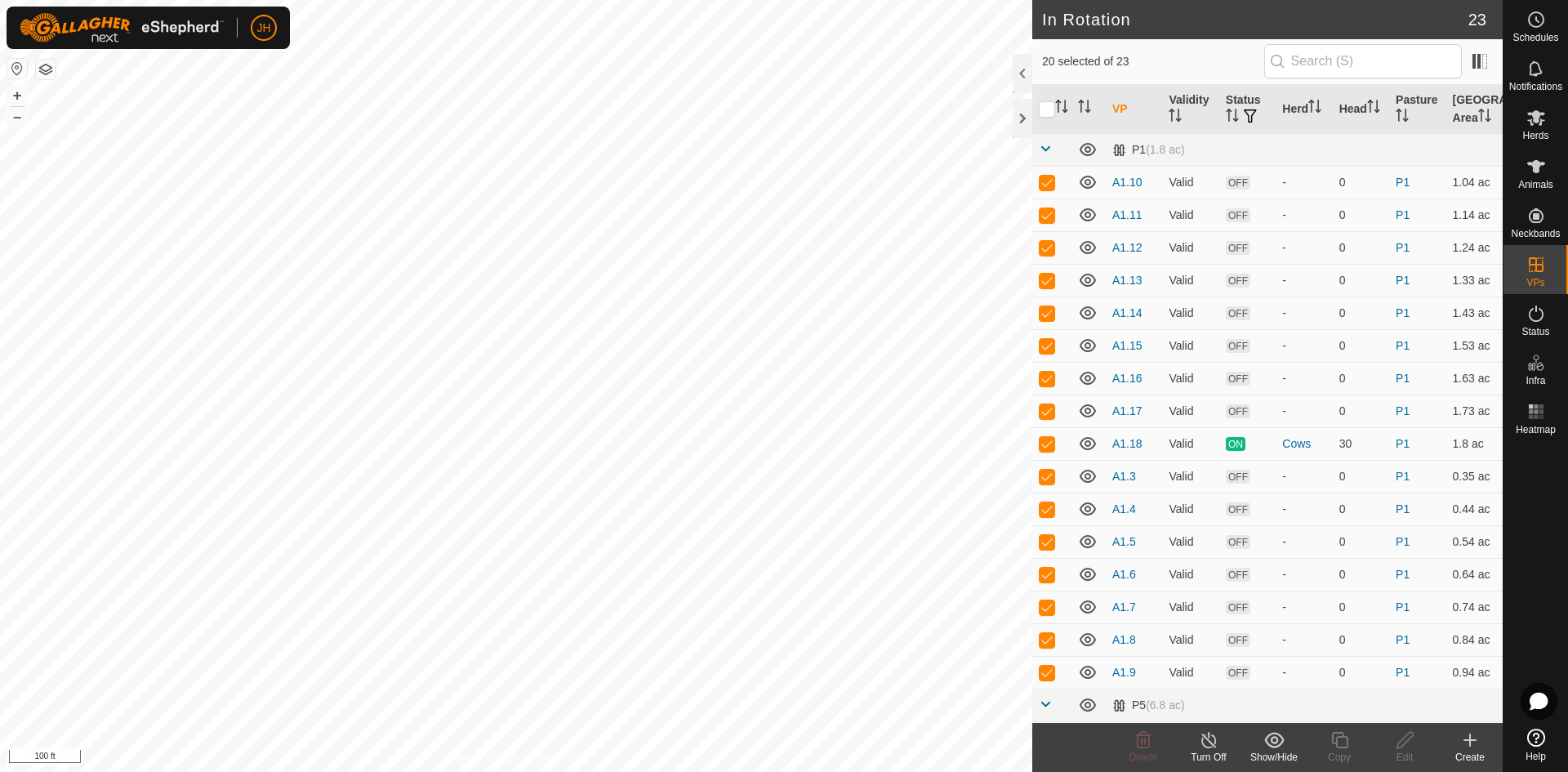
click at [1272, 743] on icon at bounding box center [1274, 740] width 20 height 15
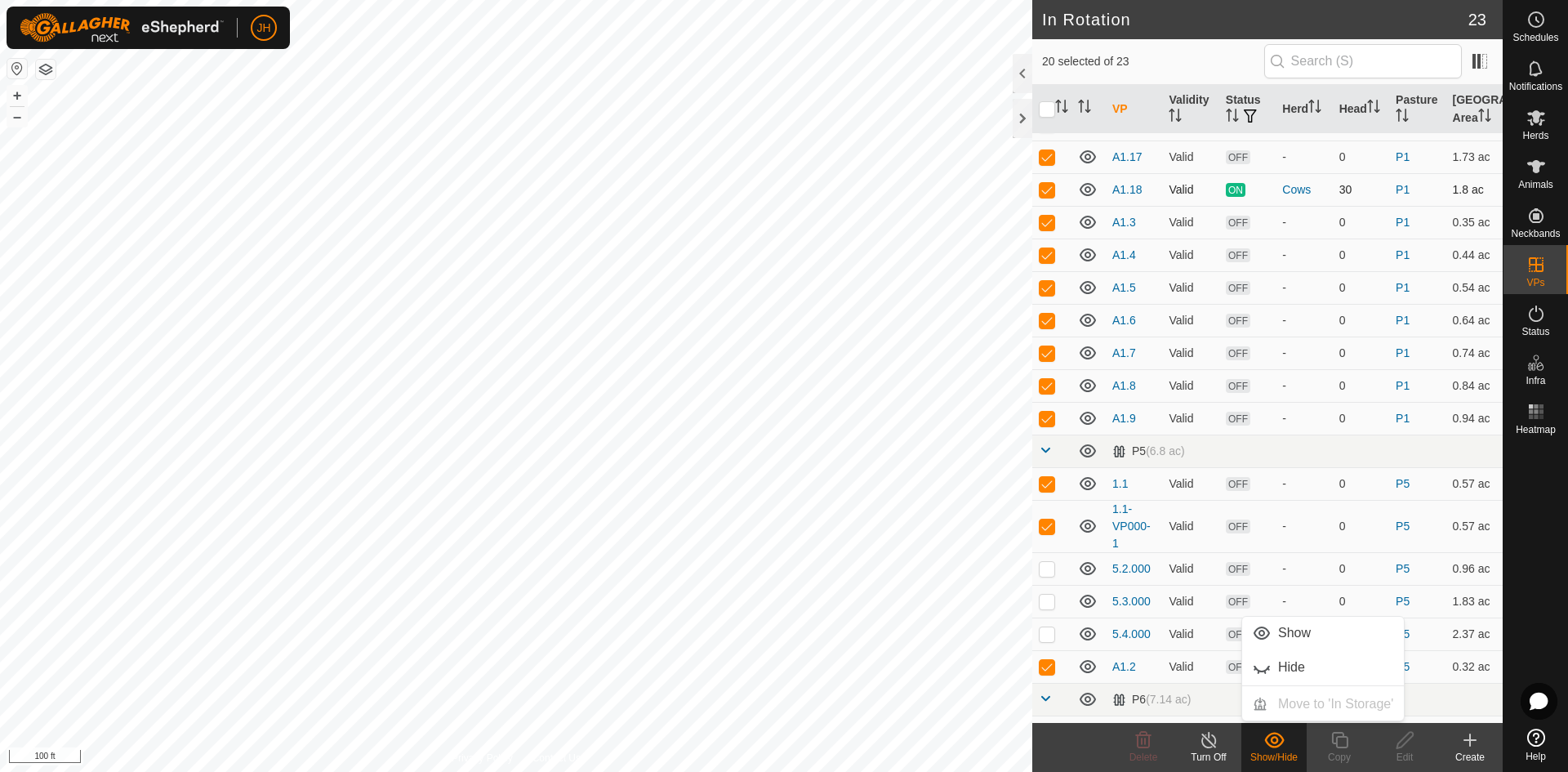
scroll to position [195, 0]
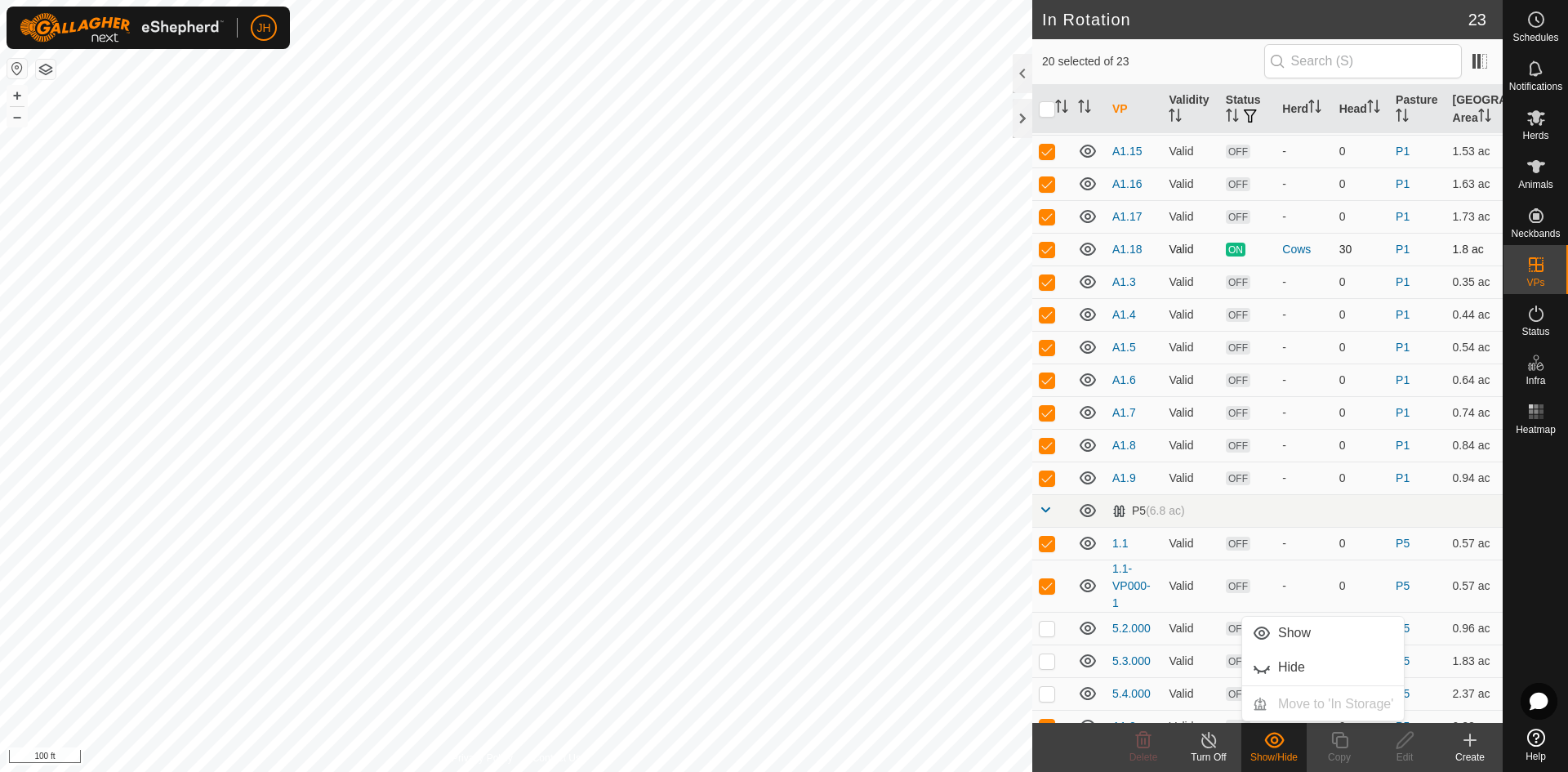
click at [1050, 257] on td at bounding box center [1052, 249] width 39 height 32
checkbox input "false"
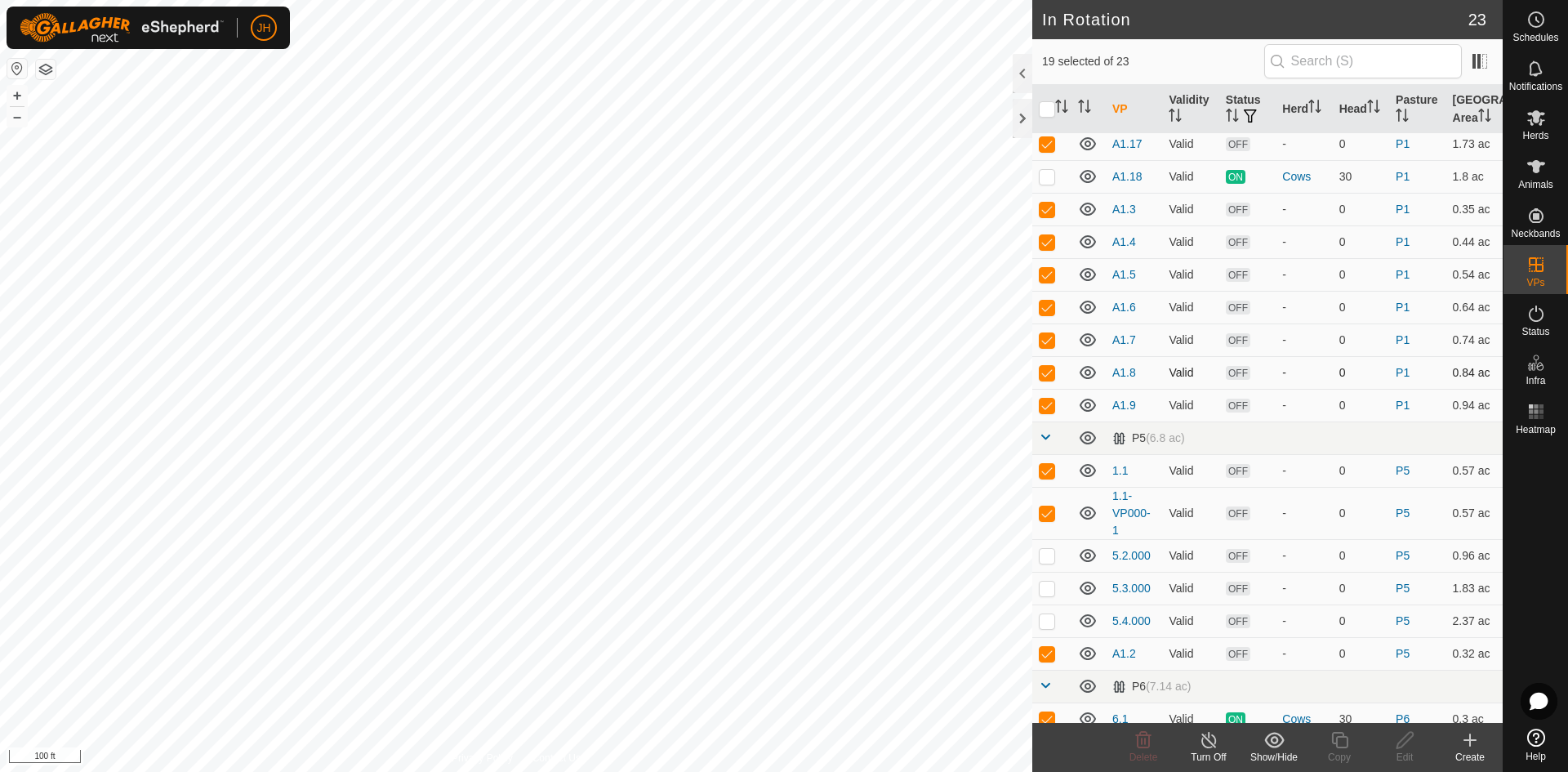
scroll to position [281, 0]
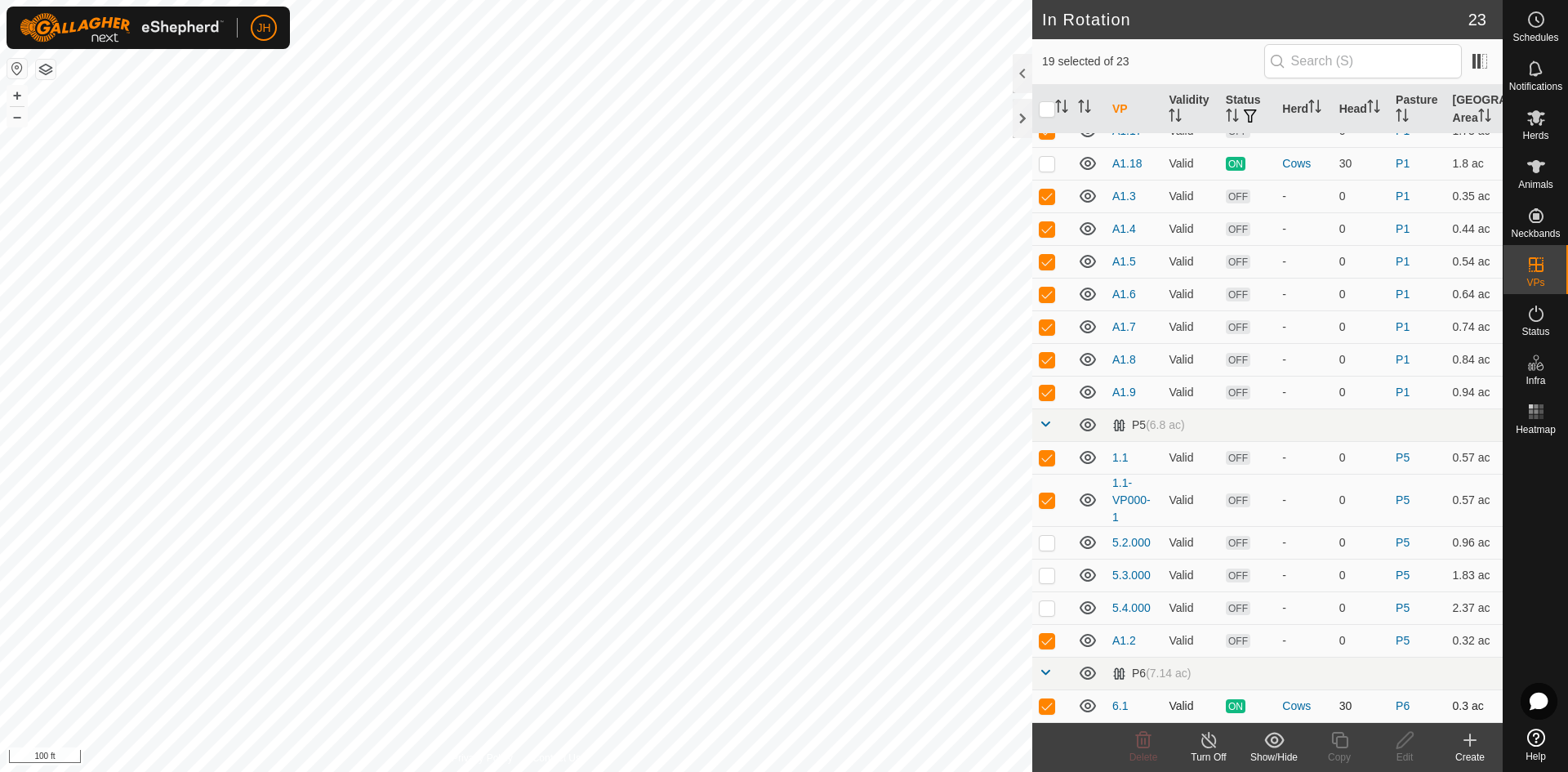
click at [1045, 709] on p-checkbox at bounding box center [1047, 706] width 16 height 13
checkbox input "false"
click at [1277, 750] on div "Show/Hide" at bounding box center [1274, 757] width 65 height 14
click at [1295, 704] on link "Move to 'In Storage'" at bounding box center [1323, 704] width 161 height 32
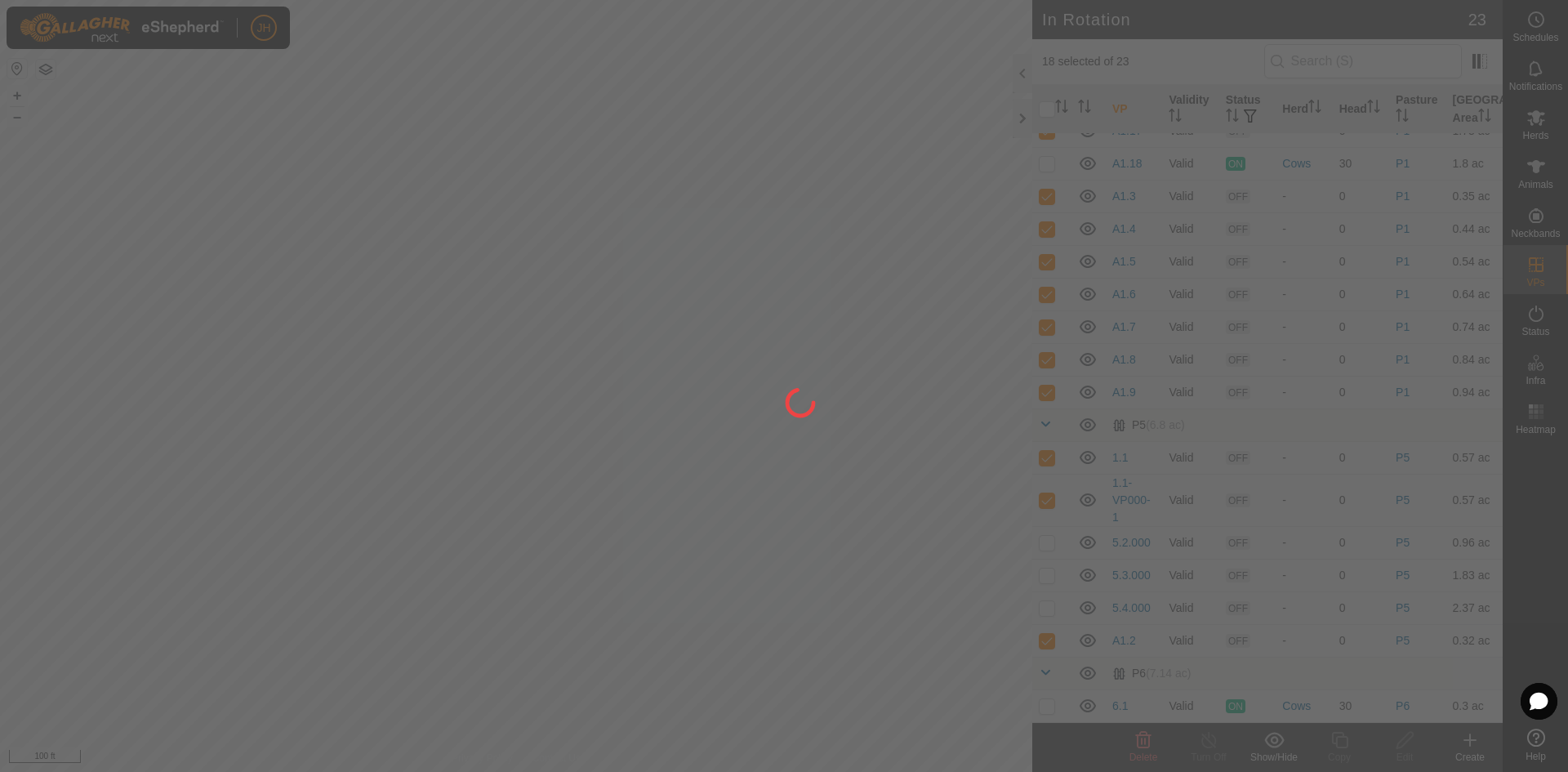
checkbox input "false"
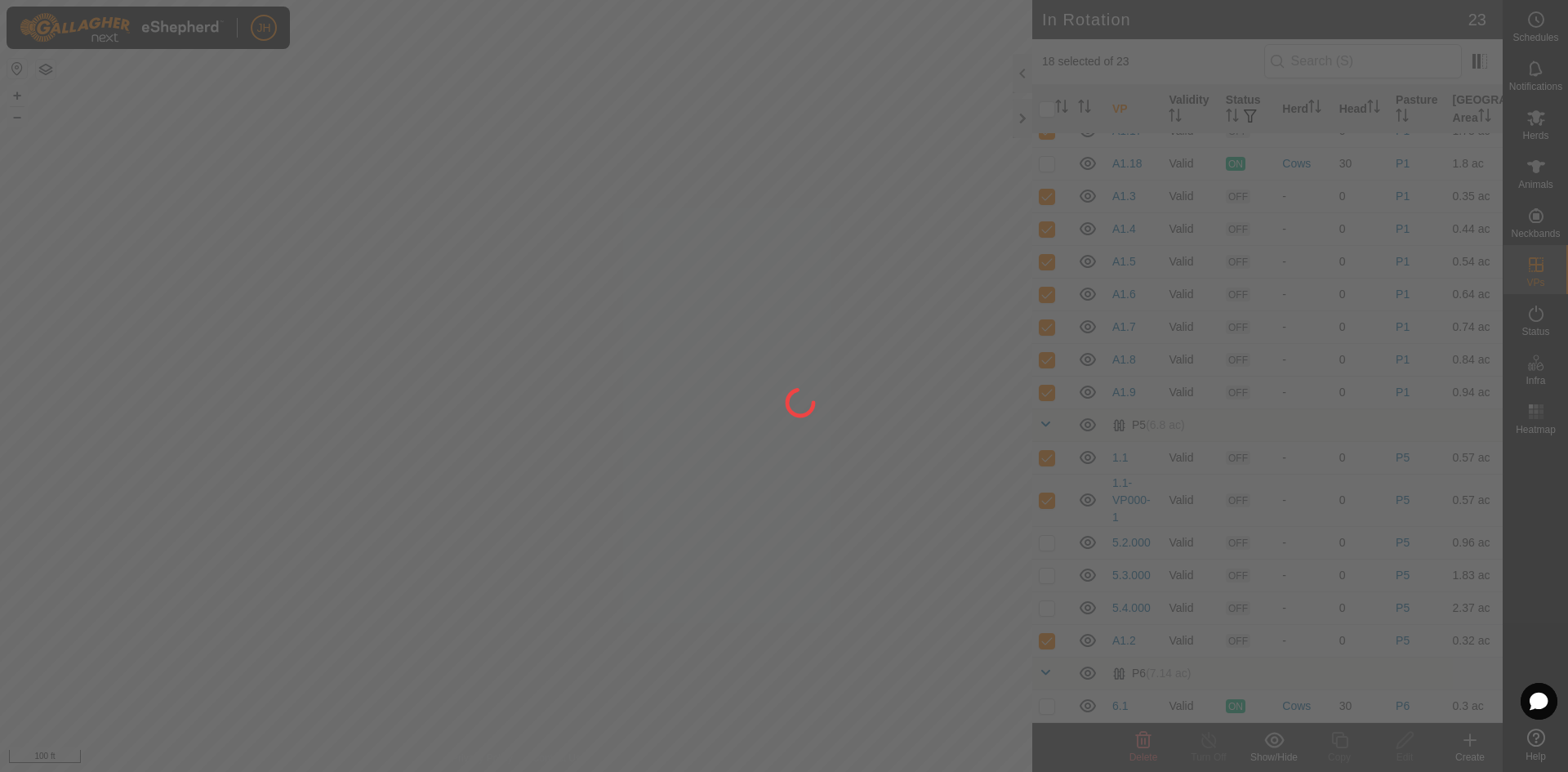
checkbox input "false"
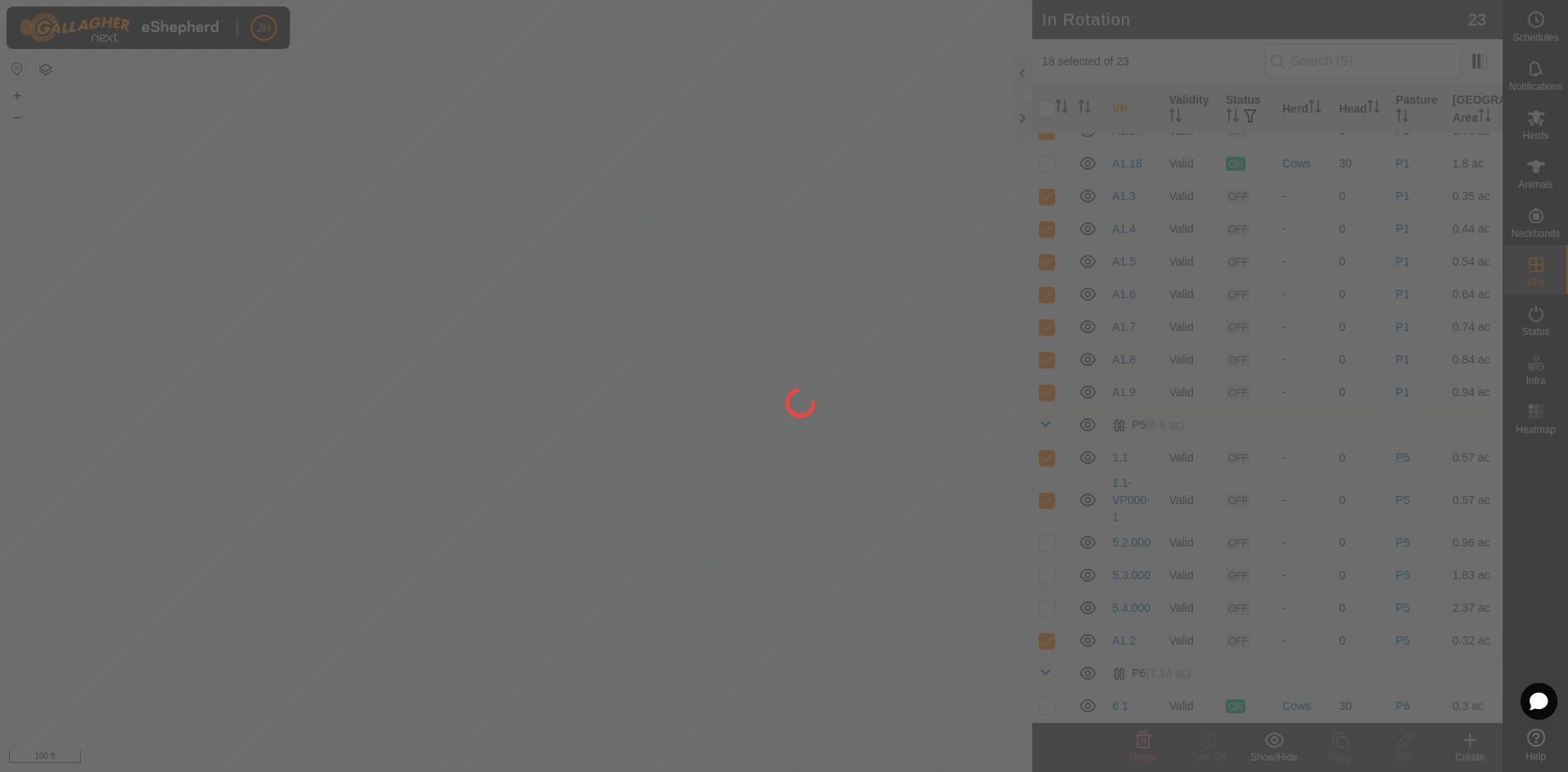
checkbox input "false"
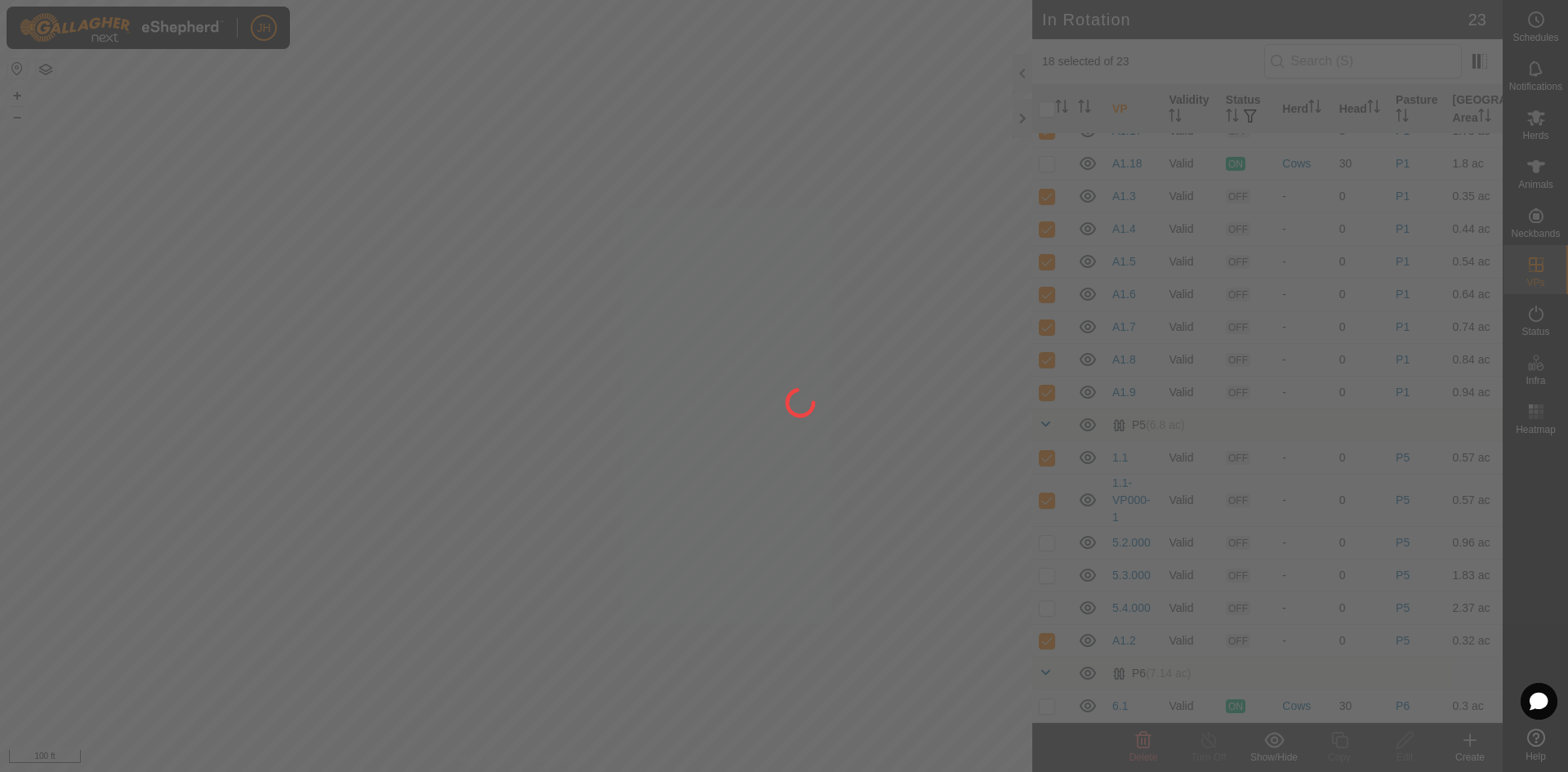
checkbox input "false"
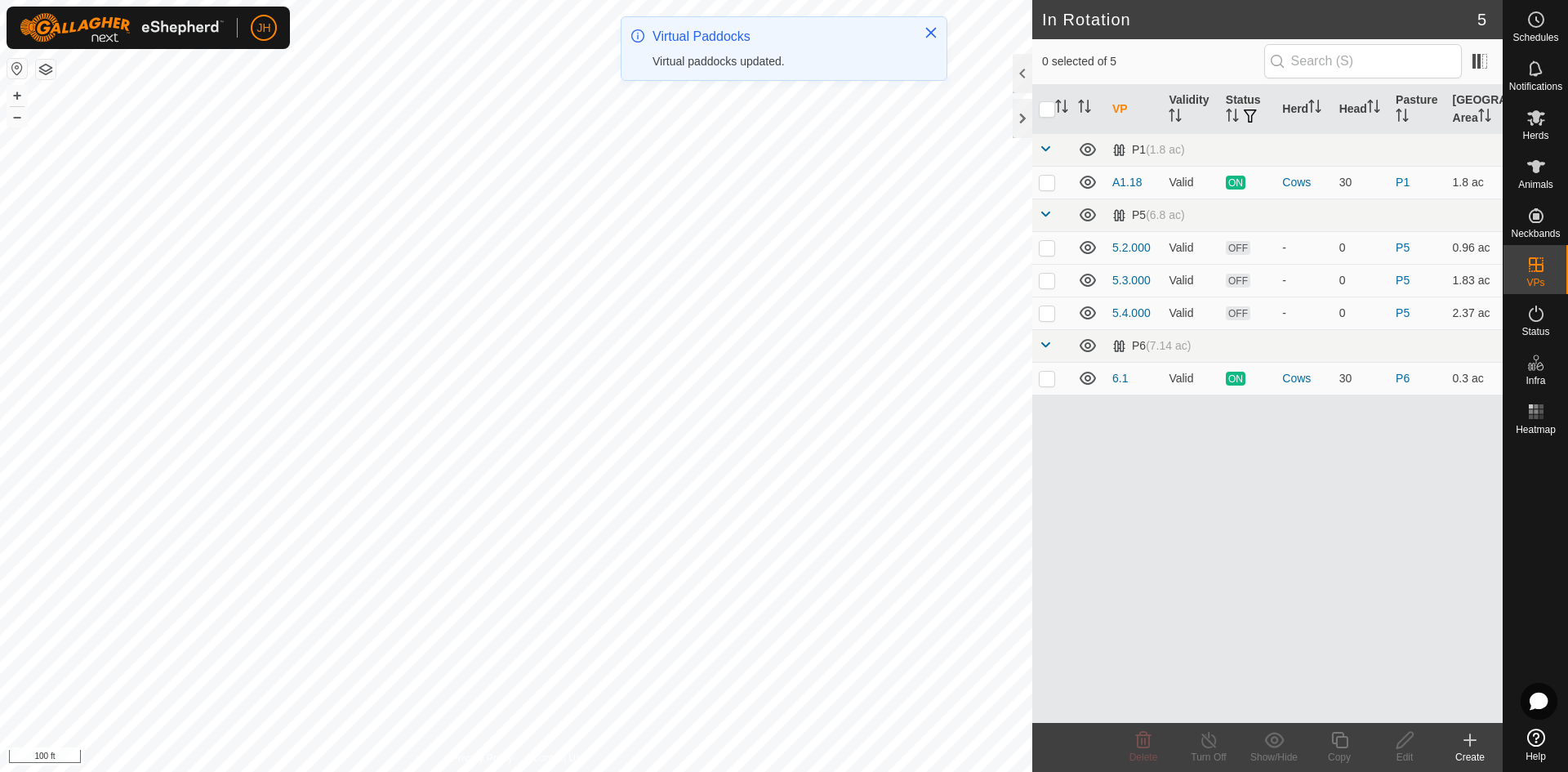
scroll to position [0, 0]
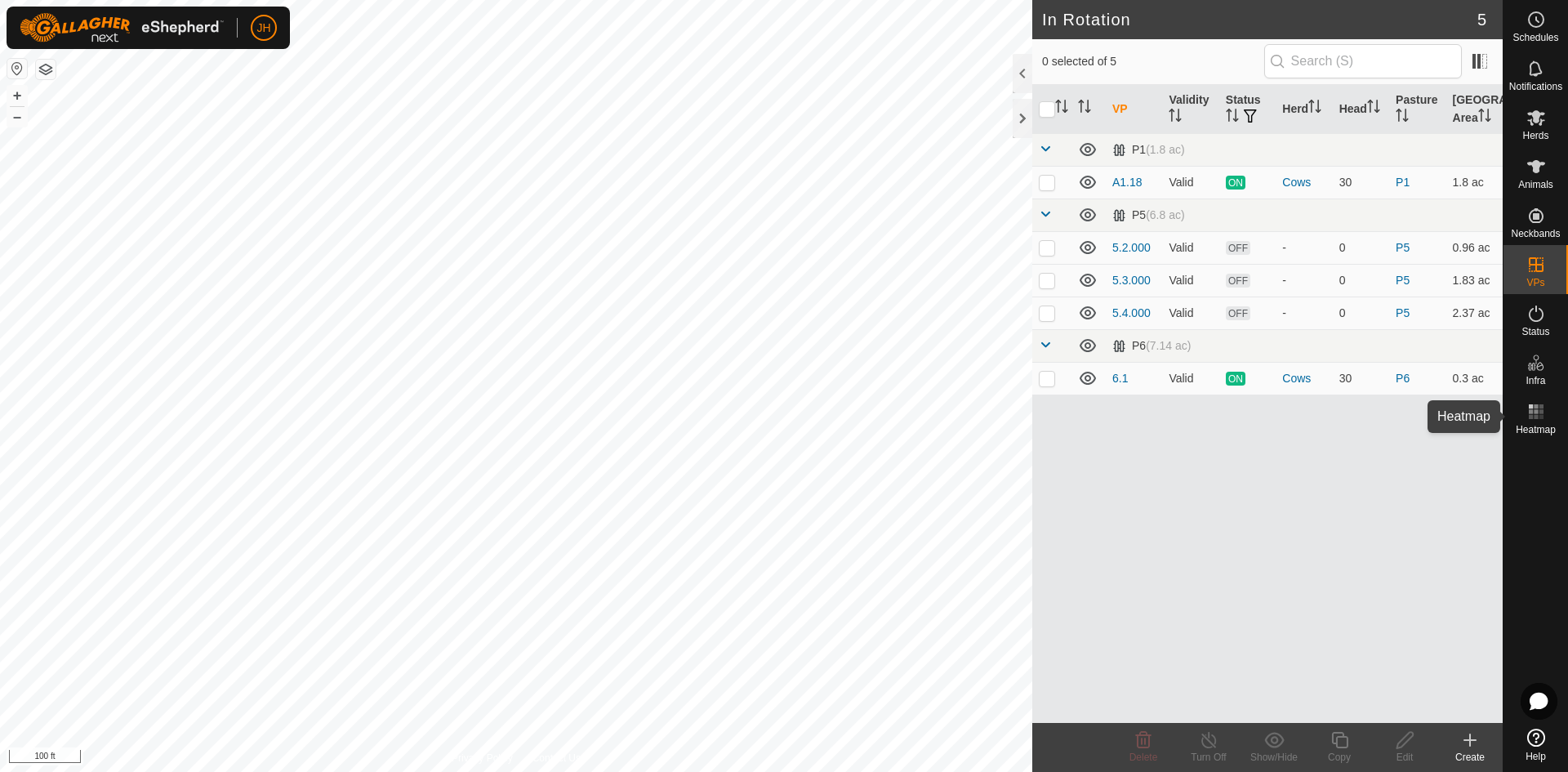
click at [1533, 421] on icon at bounding box center [1536, 412] width 20 height 20
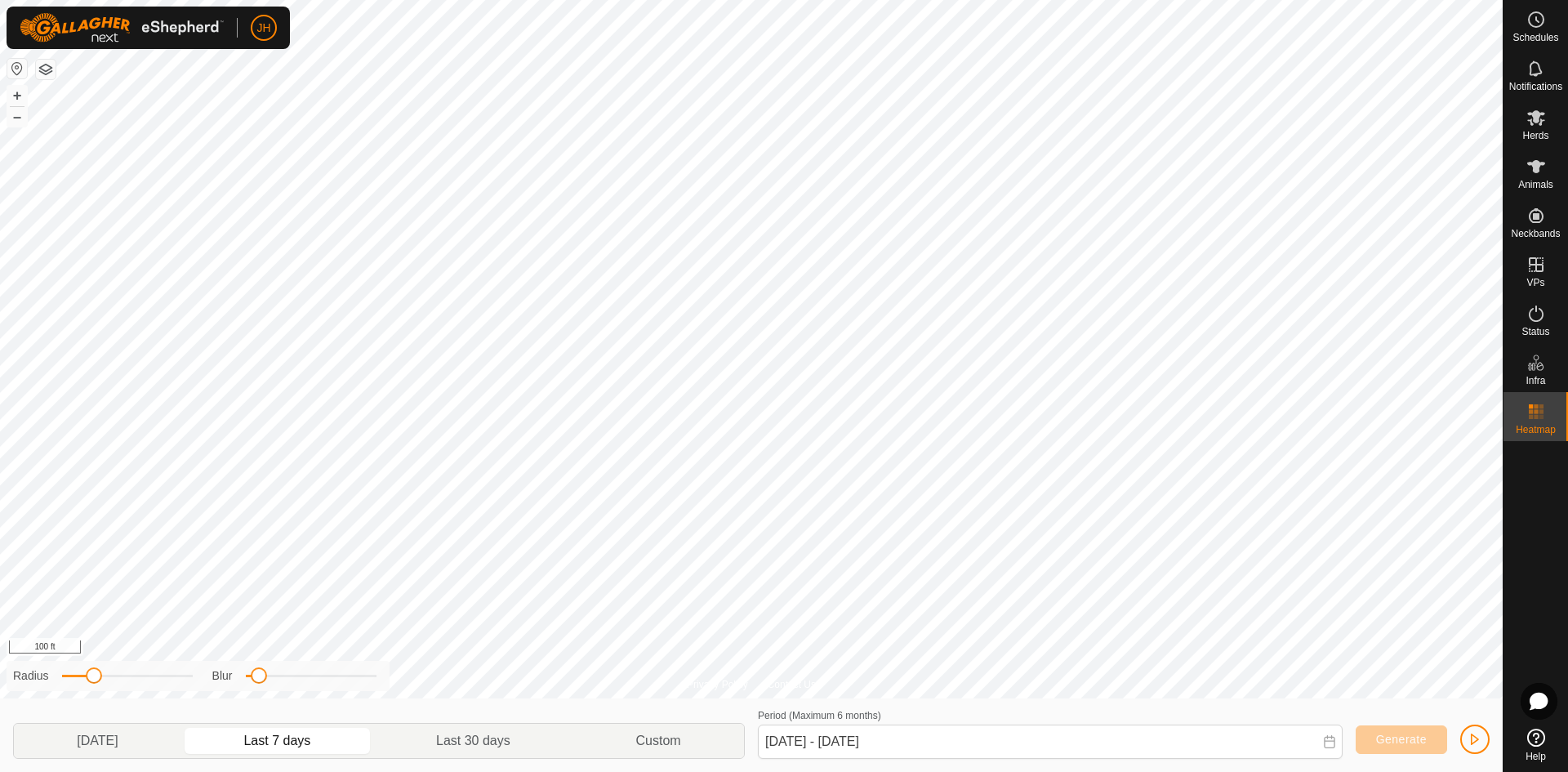
drag, startPoint x: 134, startPoint y: 672, endPoint x: 94, endPoint y: 677, distance: 40.3
click at [94, 677] on span at bounding box center [93, 675] width 16 height 16
click at [459, 661] on div "Privacy Policy Contact Us + – ⇧ i 100 ft Radius Blur [DATE] Last 7 days Last 30…" at bounding box center [751, 386] width 1503 height 772
drag, startPoint x: 98, startPoint y: 675, endPoint x: 171, endPoint y: 665, distance: 73.7
click at [171, 665] on div "Radius Blur" at bounding box center [198, 677] width 383 height 31
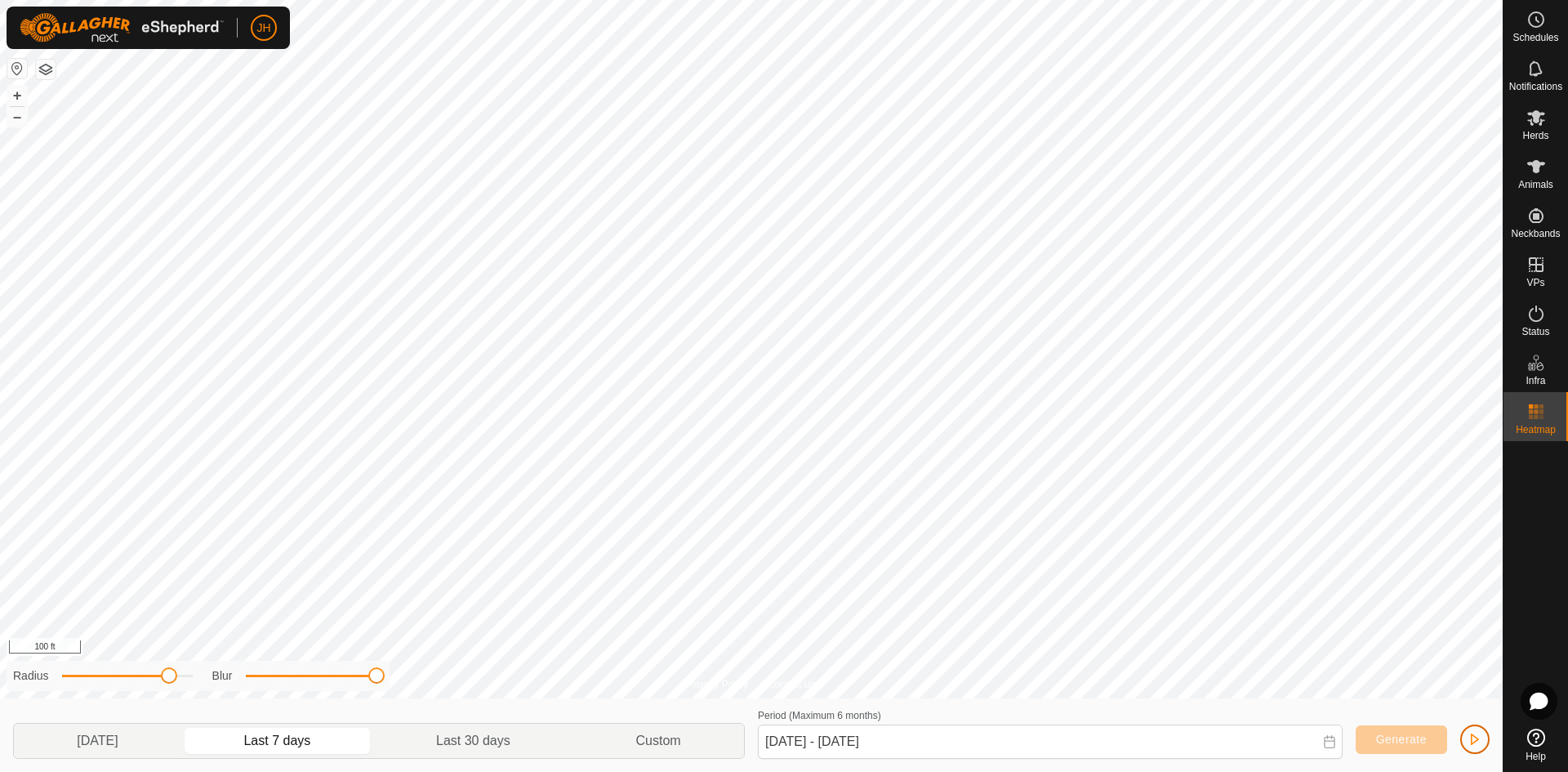
click at [1476, 746] on button "button" at bounding box center [1475, 740] width 30 height 30
